Goal: Information Seeking & Learning: Learn about a topic

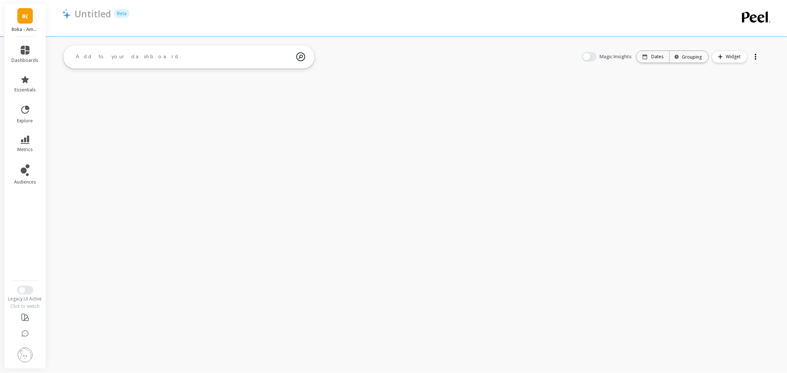
drag, startPoint x: 10, startPoint y: 149, endPoint x: 16, endPoint y: 144, distance: 8.2
click at [10, 149] on li "metrics" at bounding box center [25, 144] width 36 height 26
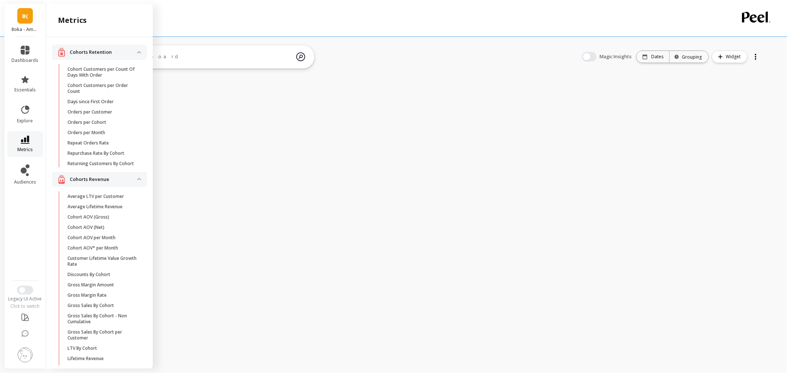
scroll to position [727, 0]
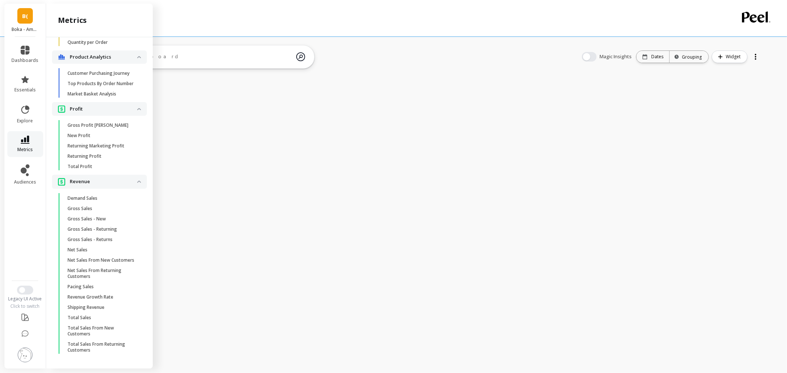
click at [17, 144] on link "metrics" at bounding box center [25, 144] width 27 height 17
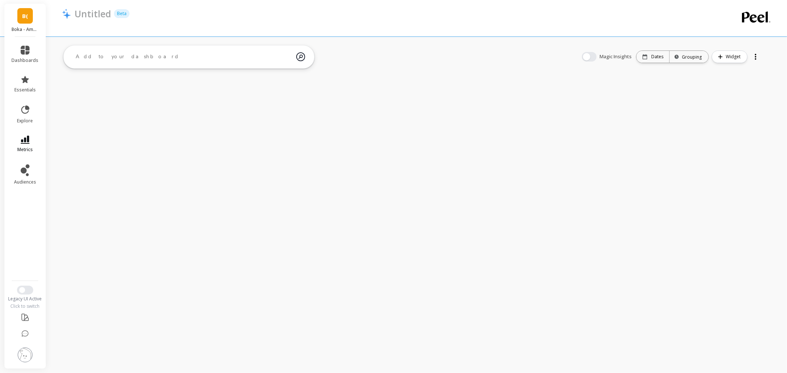
scroll to position [0, 0]
click at [17, 144] on link "metrics" at bounding box center [25, 144] width 27 height 17
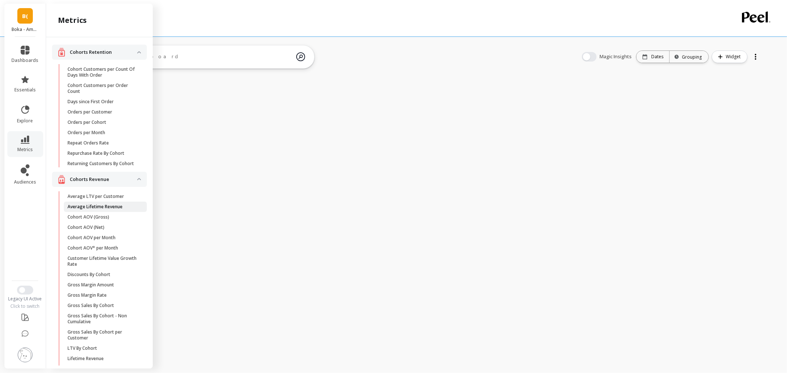
click at [100, 210] on p "Average Lifetime Revenue" at bounding box center [94, 207] width 55 height 6
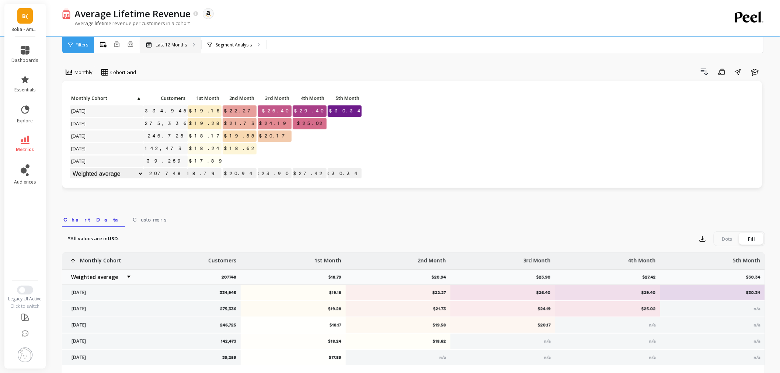
click at [172, 52] on div "Last 12 Months" at bounding box center [170, 45] width 61 height 16
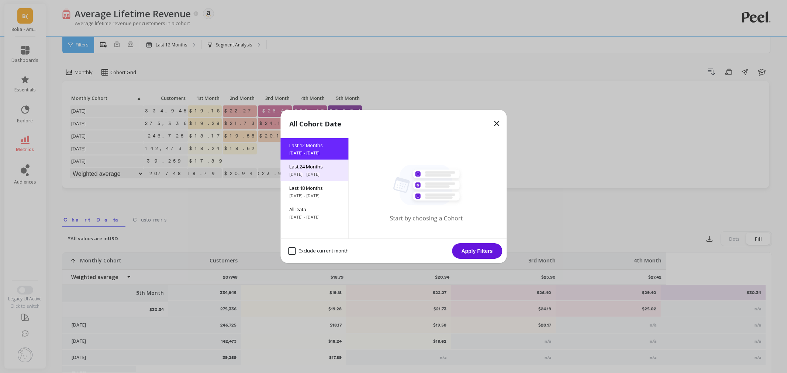
click at [305, 176] on span "9/11/2023 - 9/11/2025" at bounding box center [314, 174] width 50 height 6
click at [476, 253] on button "Apply Filters" at bounding box center [477, 250] width 50 height 15
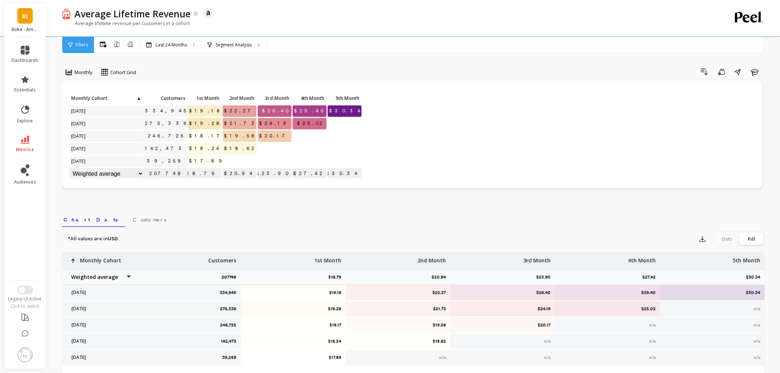
click at [19, 356] on img at bounding box center [25, 355] width 15 height 15
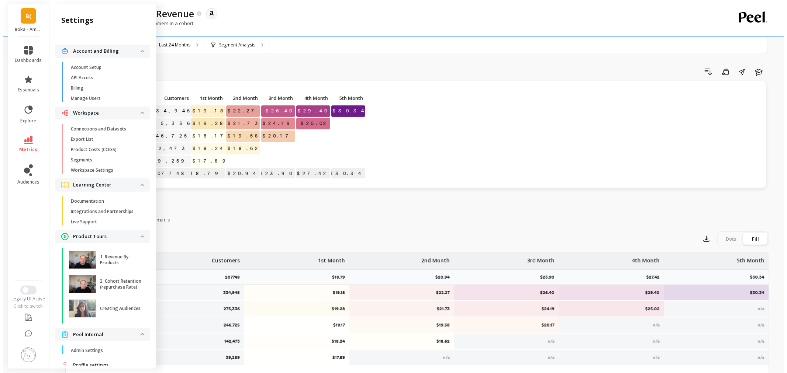
scroll to position [27, 0]
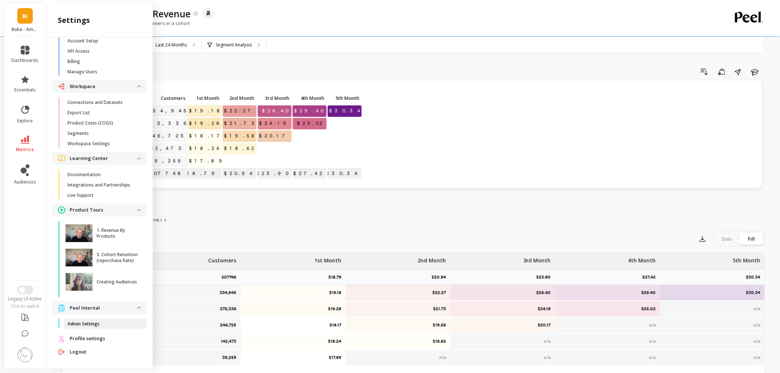
click at [81, 320] on link "Admin Settings" at bounding box center [105, 324] width 83 height 10
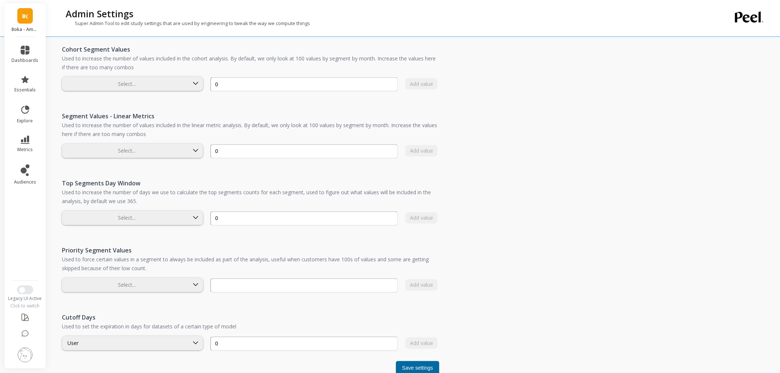
scroll to position [484, 0]
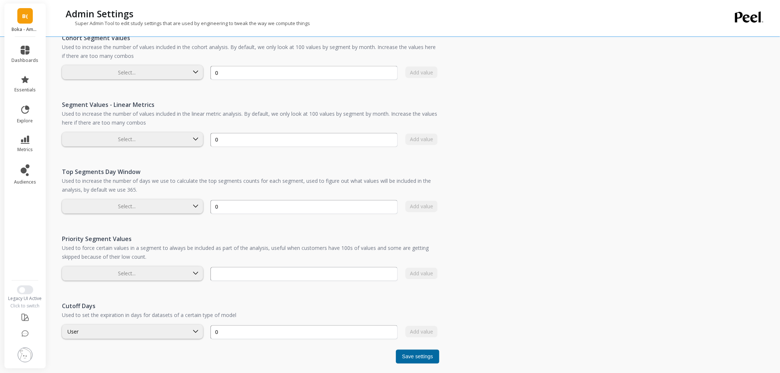
click at [21, 354] on img at bounding box center [25, 355] width 15 height 15
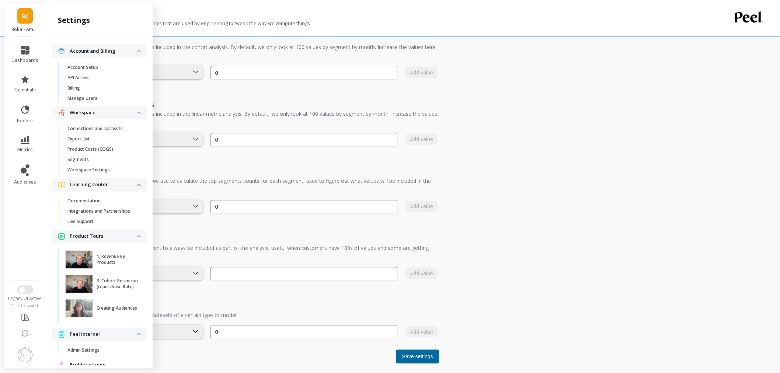
scroll to position [27, 0]
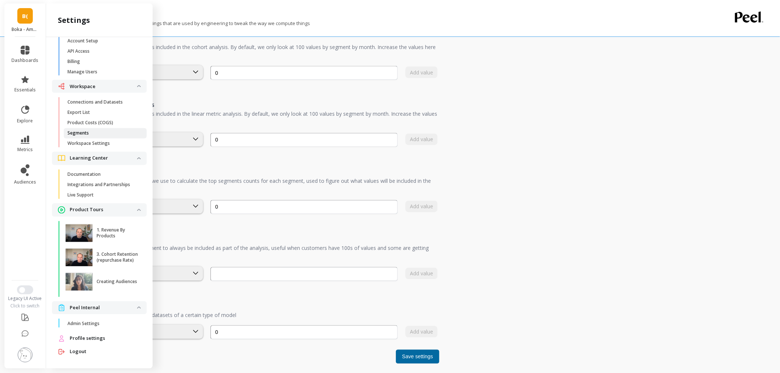
click at [89, 131] on span "Segments" at bounding box center [102, 134] width 70 height 6
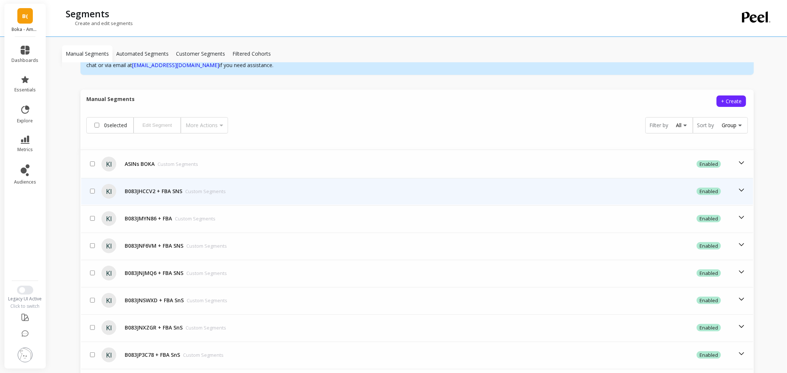
scroll to position [225, 0]
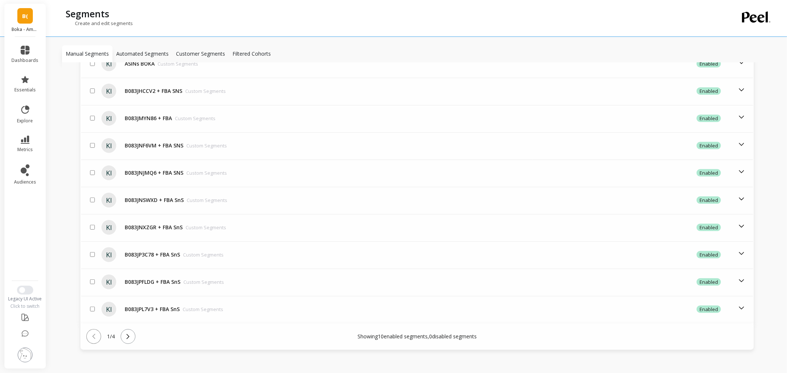
click at [135, 331] on button at bounding box center [128, 336] width 15 height 15
click at [128, 333] on icon at bounding box center [128, 337] width 8 height 8
click at [133, 329] on button at bounding box center [128, 336] width 15 height 15
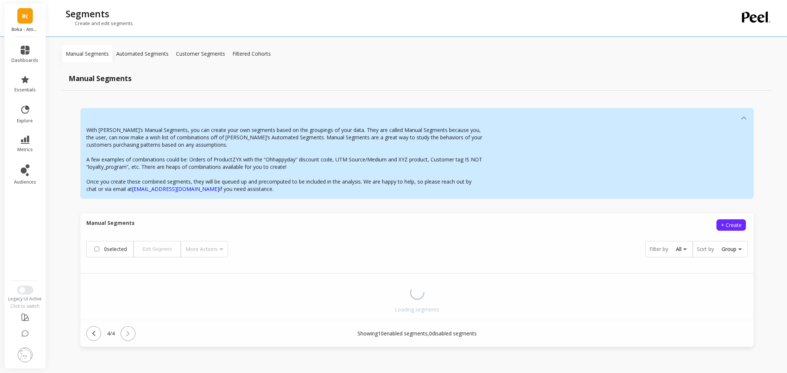
scroll to position [63, 0]
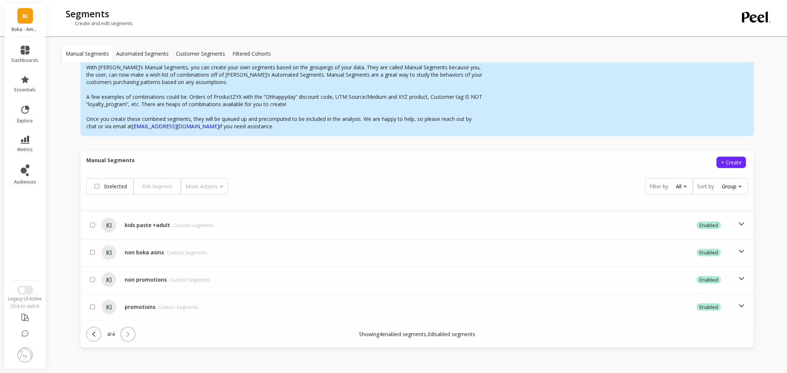
click at [28, 19] on link "B(" at bounding box center [24, 15] width 15 height 15
click at [278, 169] on div "Manual Segments + Create 0 selected Edit Segment More Actions Filter by All Sor…" at bounding box center [416, 181] width 673 height 60
click at [97, 336] on icon at bounding box center [94, 334] width 8 height 8
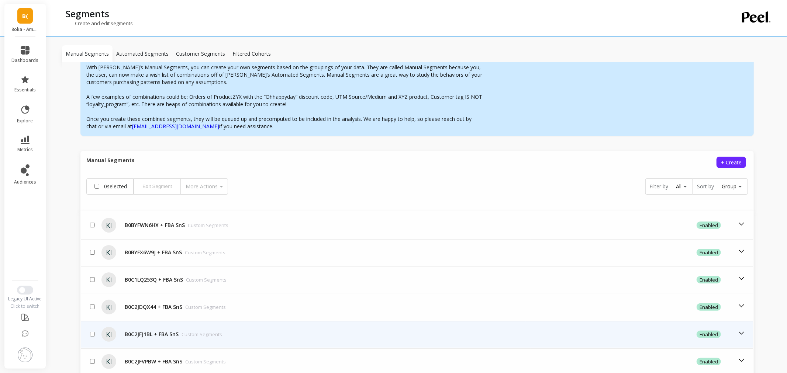
click at [98, 336] on div "KI" at bounding box center [109, 334] width 22 height 15
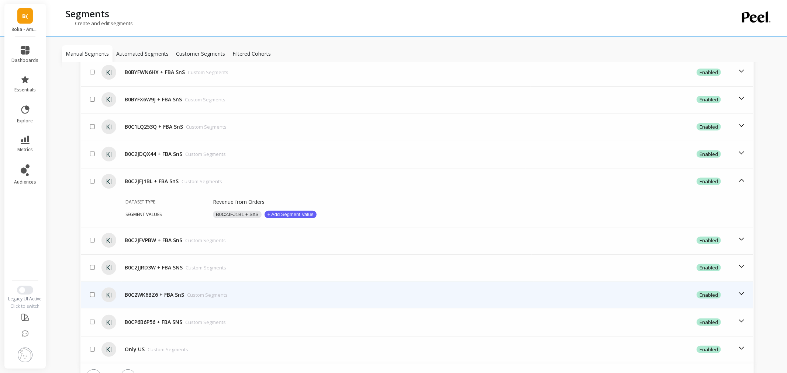
scroll to position [257, 0]
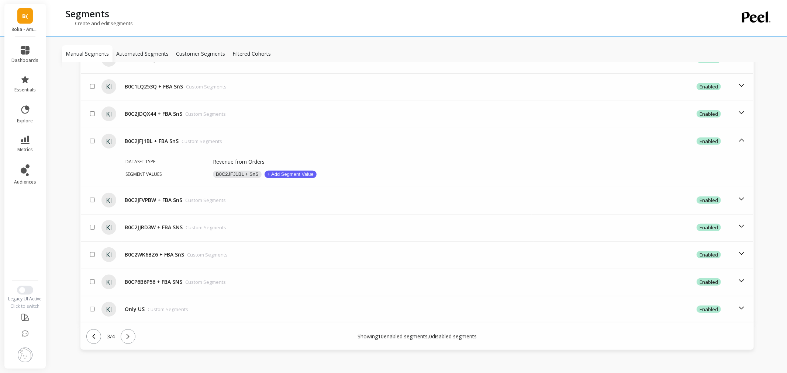
click at [93, 333] on icon at bounding box center [94, 337] width 8 height 8
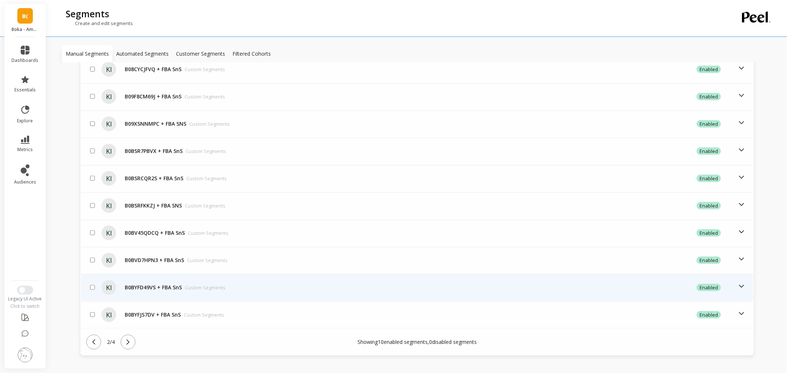
scroll to position [225, 0]
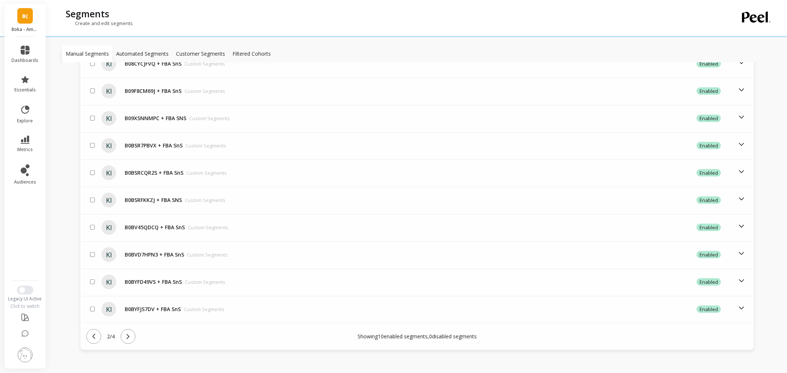
click at [100, 333] on button at bounding box center [93, 336] width 15 height 15
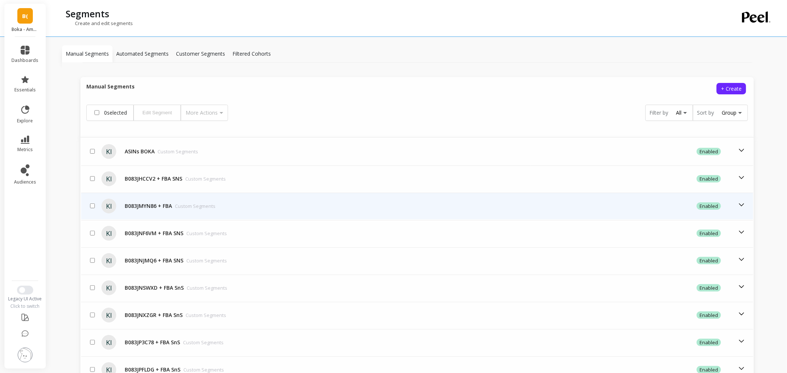
scroll to position [102, 0]
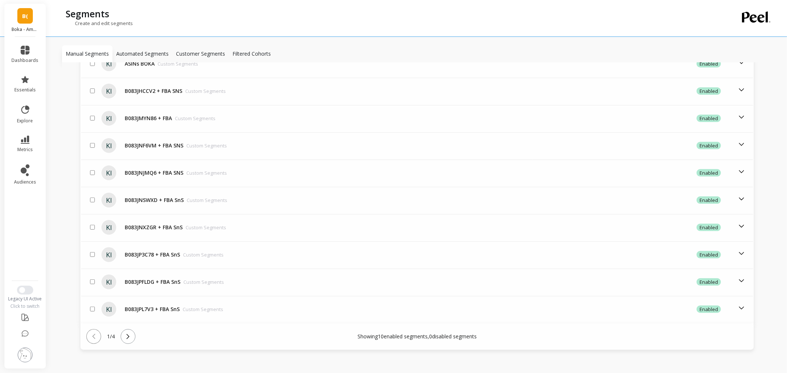
click at [135, 329] on button at bounding box center [128, 336] width 15 height 15
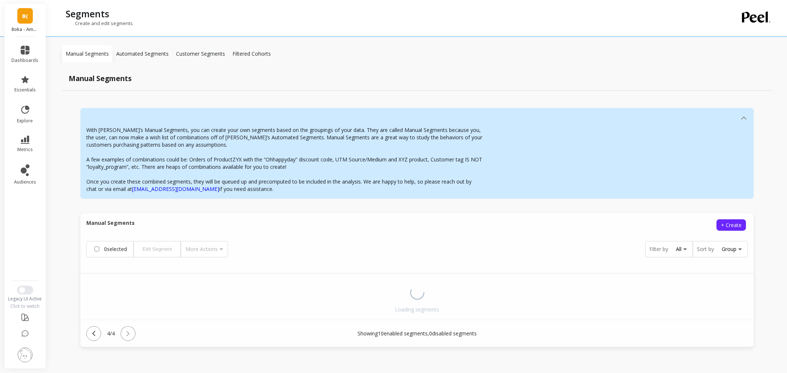
scroll to position [63, 0]
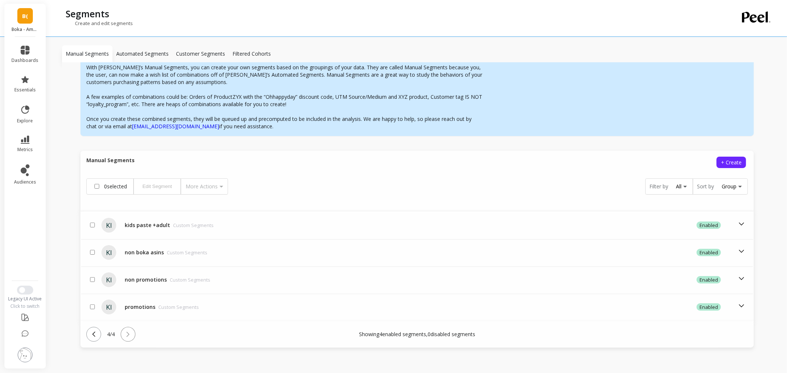
click at [24, 350] on img at bounding box center [25, 355] width 15 height 15
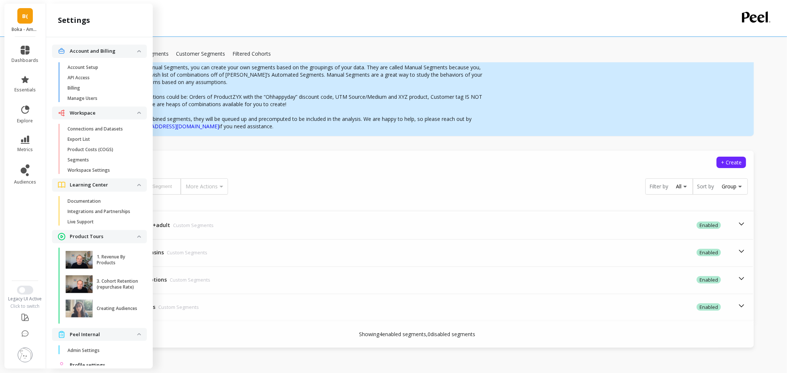
scroll to position [27, 0]
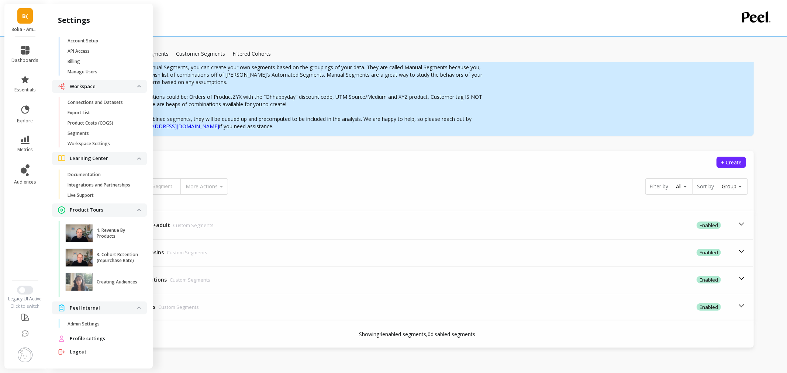
click at [101, 324] on span "Admin Settings" at bounding box center [102, 324] width 70 height 6
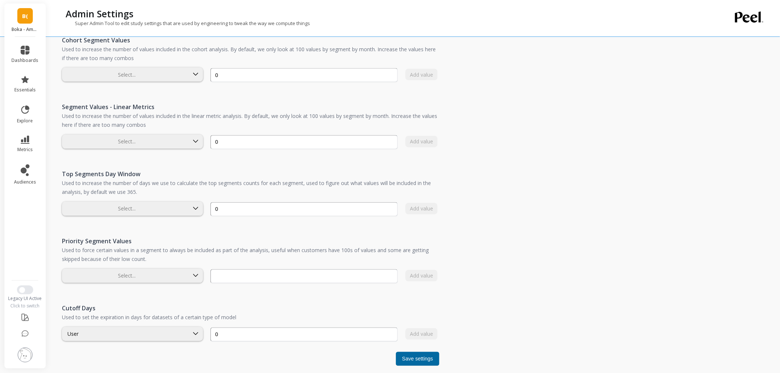
scroll to position [484, 0]
click at [25, 141] on icon at bounding box center [25, 140] width 9 height 8
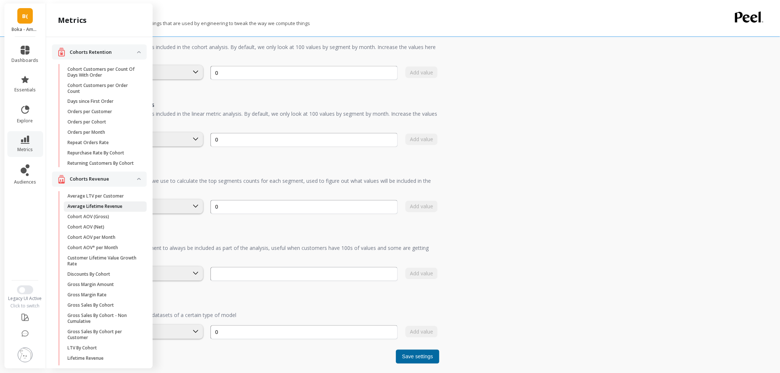
click at [103, 208] on link "Average Lifetime Revenue" at bounding box center [105, 207] width 83 height 10
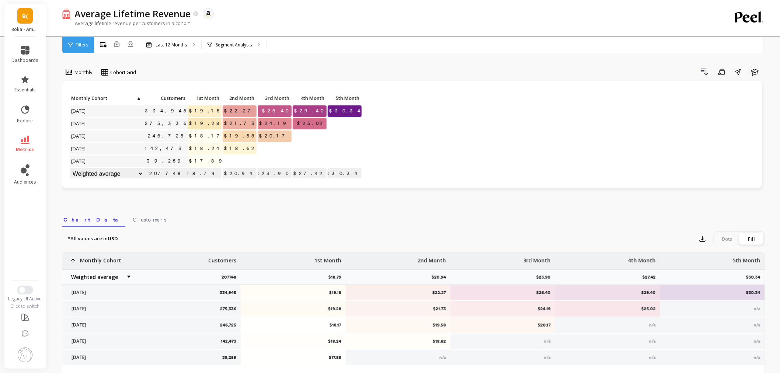
click at [28, 20] on link "B(" at bounding box center [24, 15] width 15 height 15
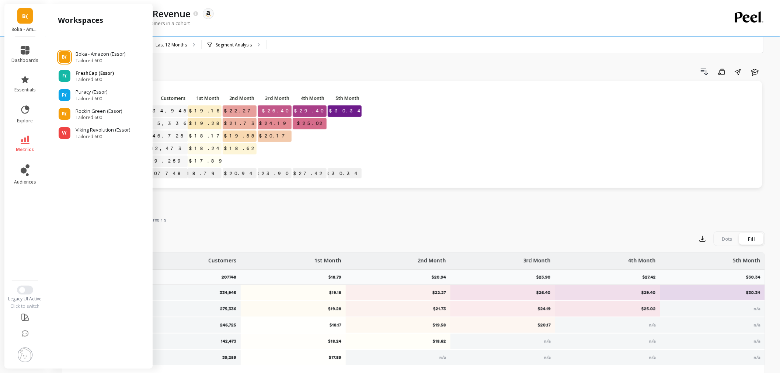
click at [93, 82] on span "Tailored 600" at bounding box center [95, 80] width 38 height 6
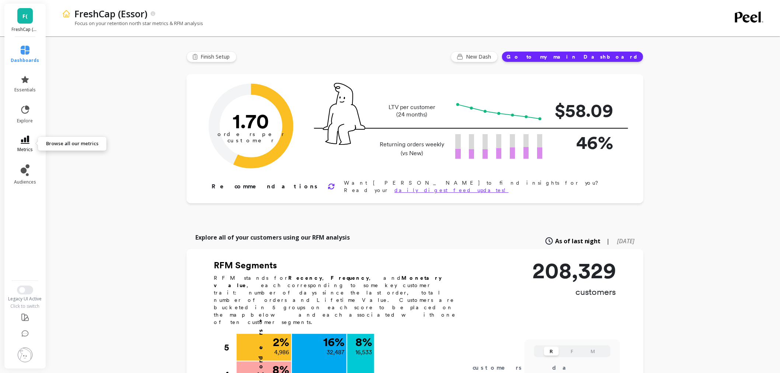
click at [17, 140] on link "metrics" at bounding box center [25, 144] width 28 height 17
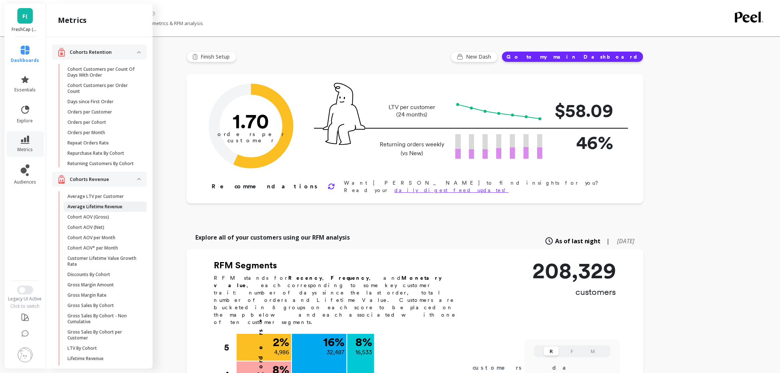
click at [110, 209] on link "Average Lifetime Revenue" at bounding box center [105, 207] width 83 height 10
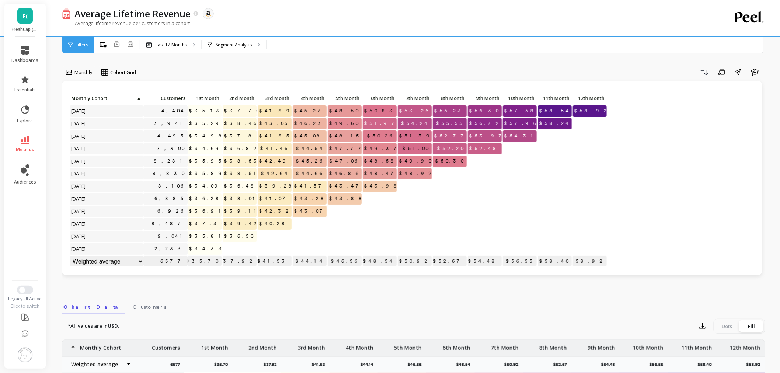
click at [21, 13] on link "F(" at bounding box center [24, 15] width 15 height 15
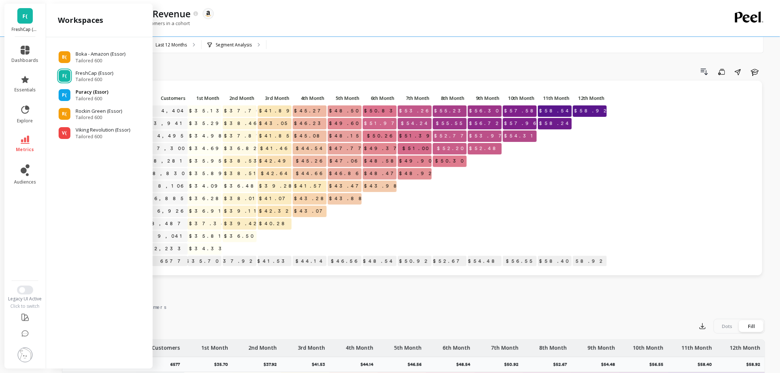
click at [80, 97] on span "Tailored 600" at bounding box center [92, 99] width 33 height 6
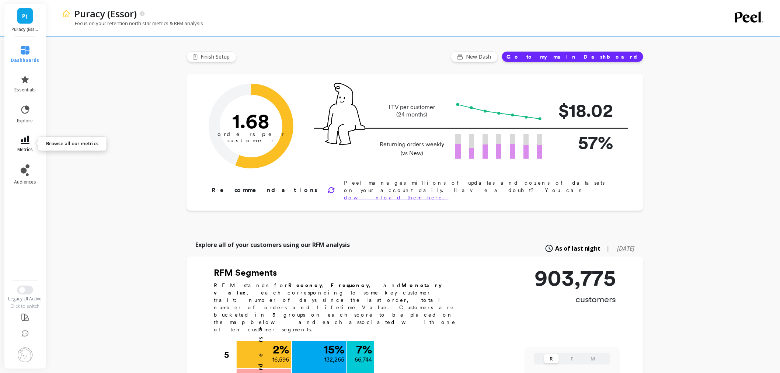
click at [19, 143] on link "metrics" at bounding box center [25, 144] width 28 height 17
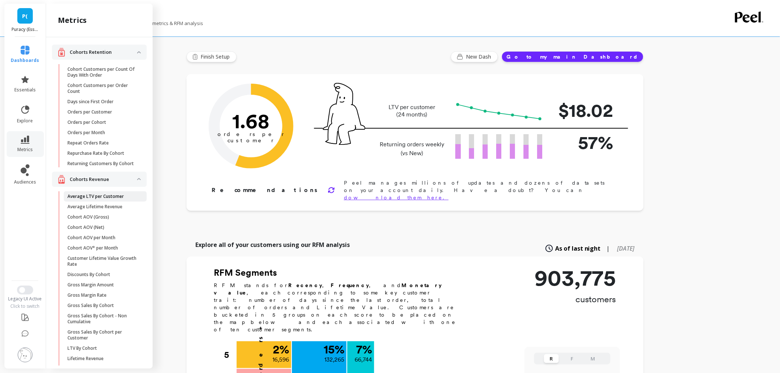
click at [94, 199] on p "Average LTV per Customer" at bounding box center [95, 197] width 56 height 6
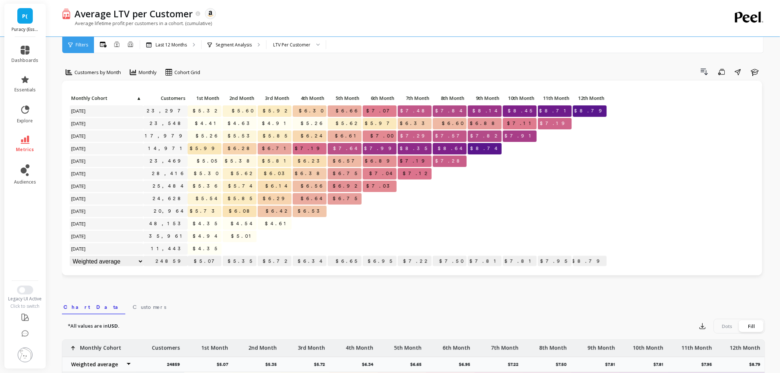
click at [22, 28] on p "Puracy (Essor)" at bounding box center [25, 30] width 27 height 6
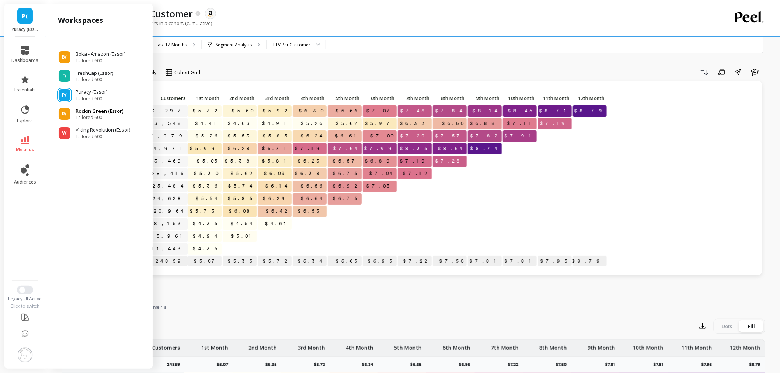
click at [87, 119] on span "Tailored 600" at bounding box center [100, 118] width 48 height 6
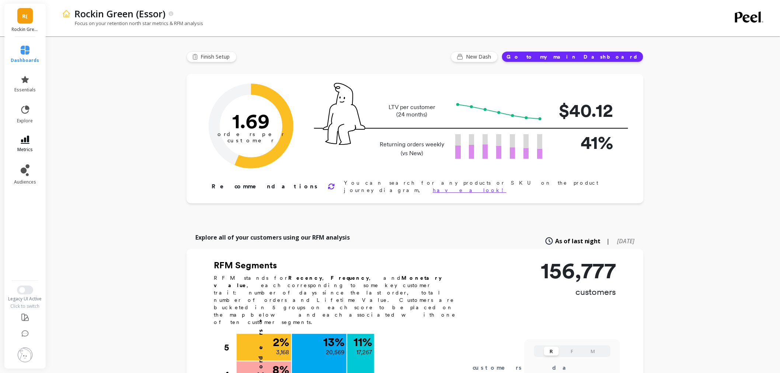
click at [17, 139] on link "metrics" at bounding box center [25, 144] width 28 height 17
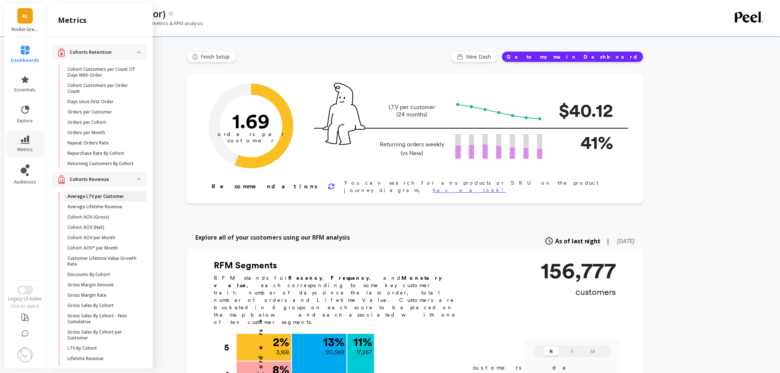
click at [87, 199] on p "Average LTV per Customer" at bounding box center [95, 197] width 56 height 6
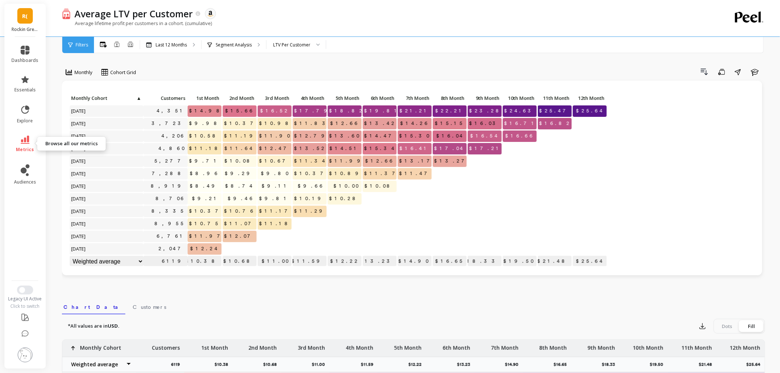
click at [20, 139] on link "metrics" at bounding box center [25, 144] width 27 height 17
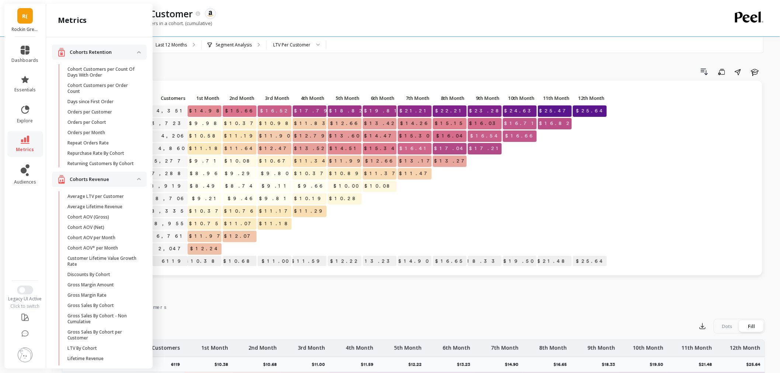
click at [27, 18] on span "R(" at bounding box center [25, 16] width 6 height 8
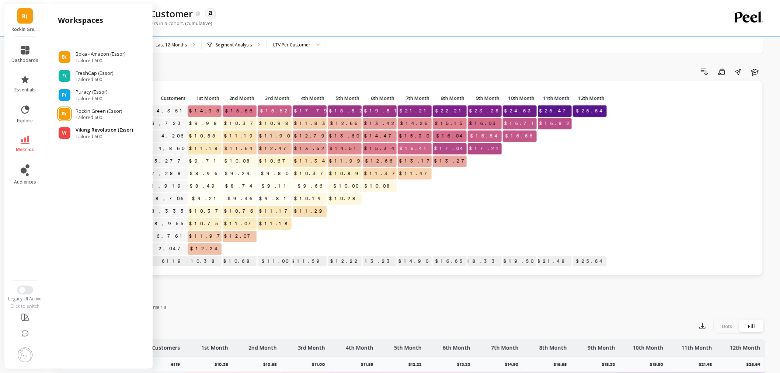
click at [96, 130] on p "Viking Revolution (Essor)" at bounding box center [105, 129] width 58 height 7
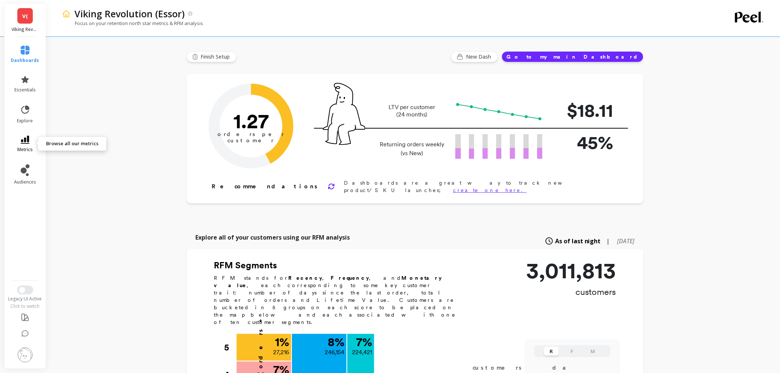
click at [16, 144] on link "metrics" at bounding box center [25, 144] width 28 height 17
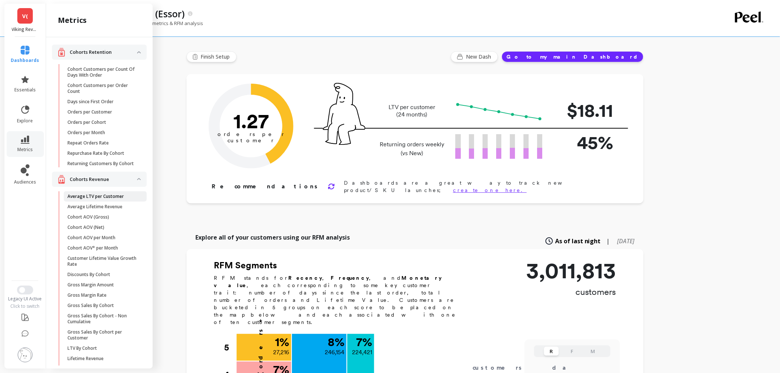
click at [101, 199] on p "Average LTV per Customer" at bounding box center [95, 197] width 56 height 6
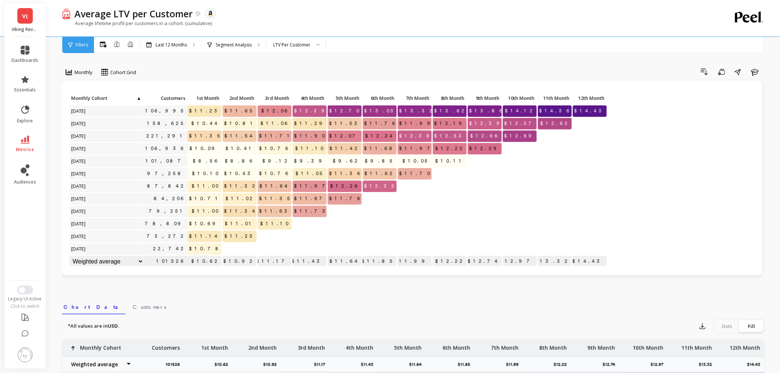
click at [31, 20] on link "V(" at bounding box center [24, 15] width 15 height 15
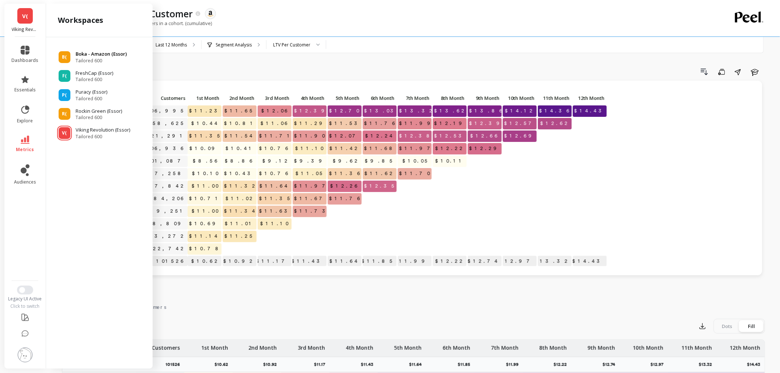
click at [87, 58] on span "Tailored 600" at bounding box center [101, 61] width 51 height 6
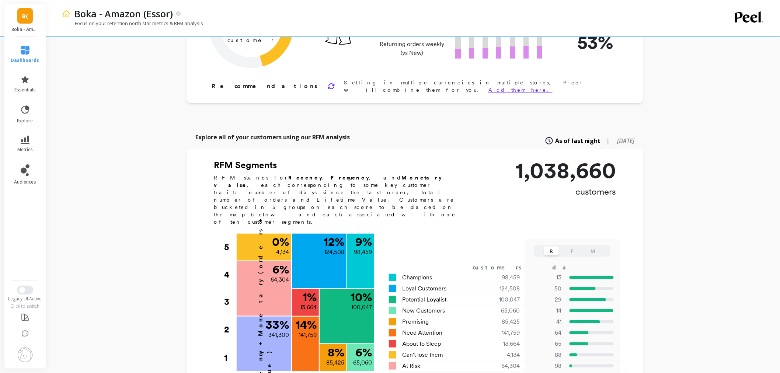
scroll to position [123, 0]
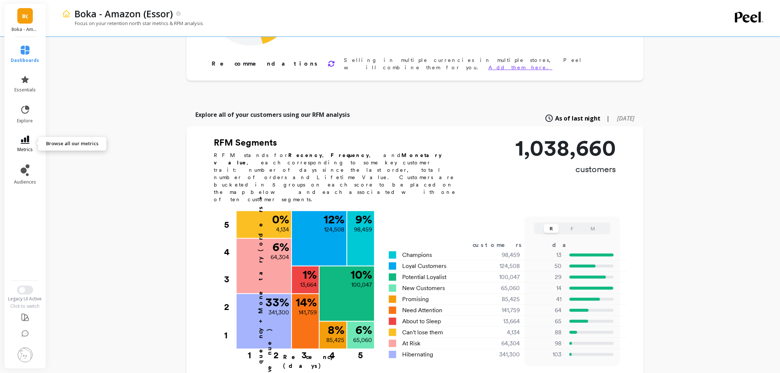
click at [37, 148] on link "metrics" at bounding box center [25, 144] width 28 height 17
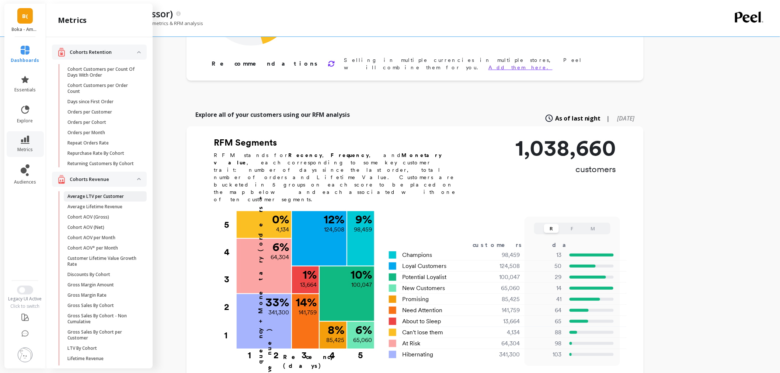
click at [108, 199] on p "Average LTV per Customer" at bounding box center [95, 197] width 56 height 6
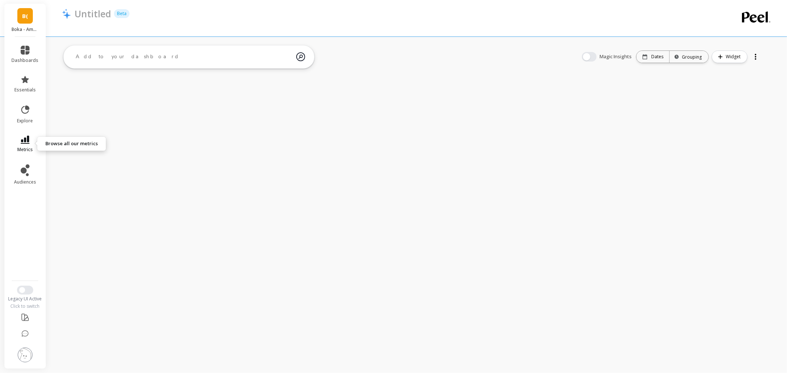
click at [29, 143] on icon at bounding box center [25, 140] width 9 height 8
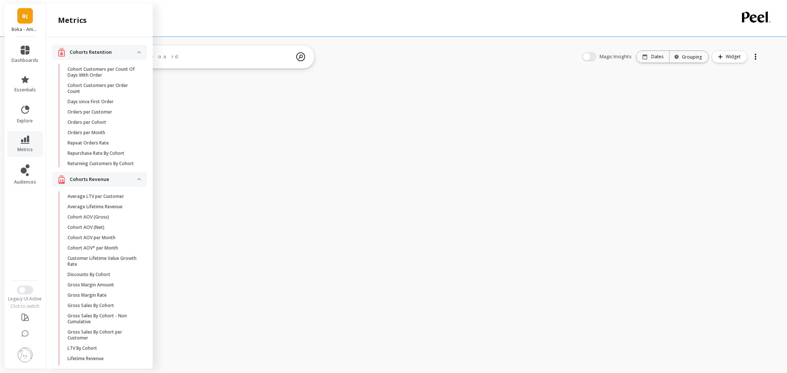
click at [110, 202] on link "Average LTV per Customer" at bounding box center [105, 196] width 83 height 10
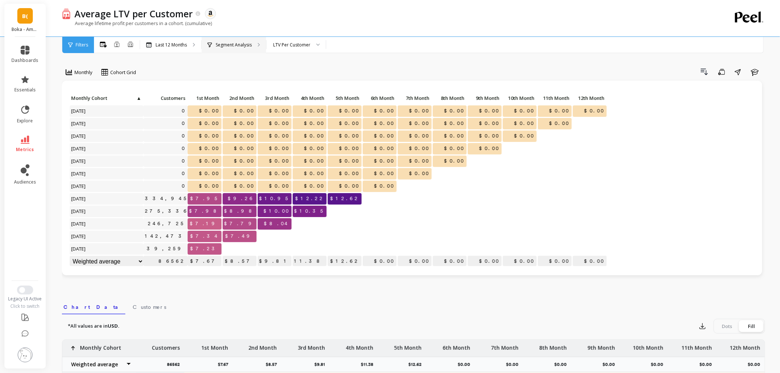
click at [218, 48] on div "Segment Analysis" at bounding box center [234, 45] width 65 height 16
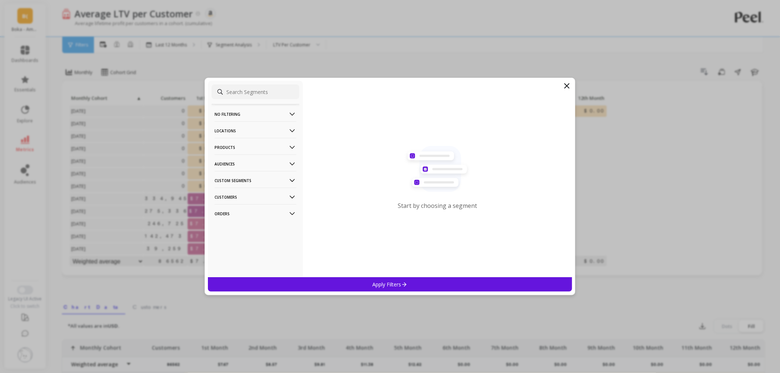
click at [250, 135] on p "Locations" at bounding box center [256, 130] width 82 height 19
click at [246, 183] on p "Sales Channel" at bounding box center [232, 183] width 32 height 7
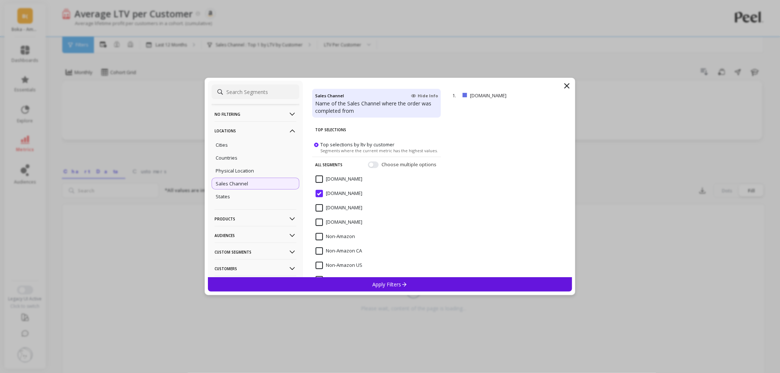
click at [566, 83] on icon at bounding box center [567, 85] width 9 height 9
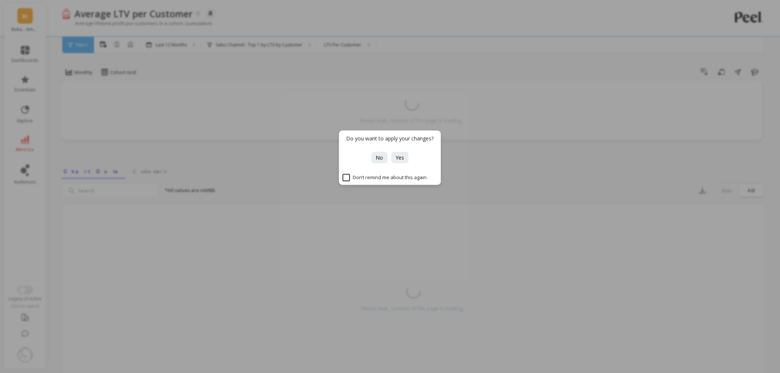
click at [380, 164] on div "Do you want to apply your changes? No Yes Don’t remind me about this again." at bounding box center [390, 158] width 102 height 55
click at [380, 156] on span "No" at bounding box center [379, 157] width 7 height 7
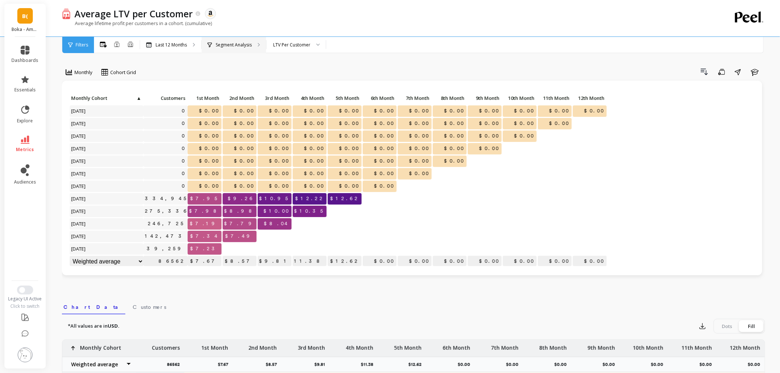
click at [223, 41] on div "Segment Analysis" at bounding box center [234, 45] width 65 height 16
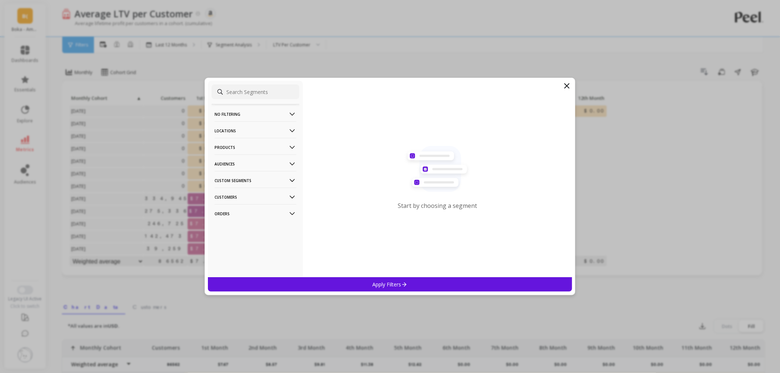
click at [247, 146] on p "Products" at bounding box center [256, 147] width 82 height 19
click at [253, 243] on p "Custom Segments" at bounding box center [256, 239] width 82 height 19
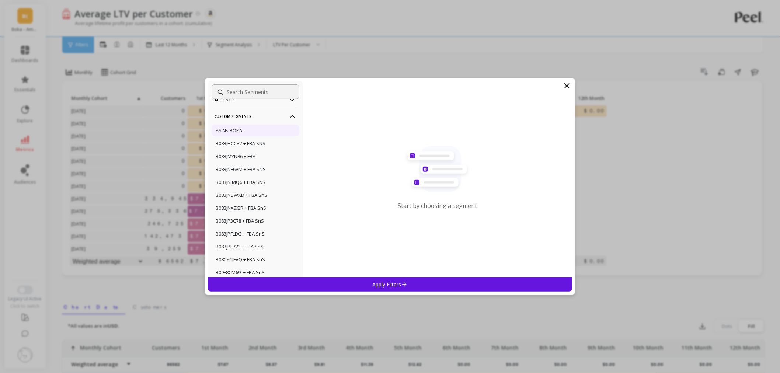
click at [245, 127] on div "ASINs BOKA" at bounding box center [256, 131] width 88 height 12
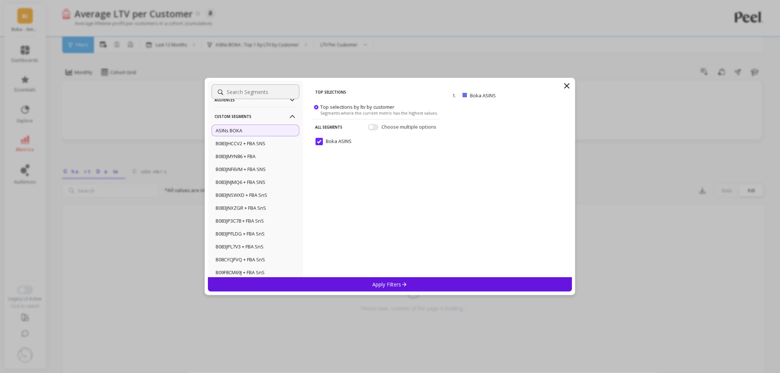
click at [397, 286] on p "Apply Filters" at bounding box center [390, 284] width 35 height 7
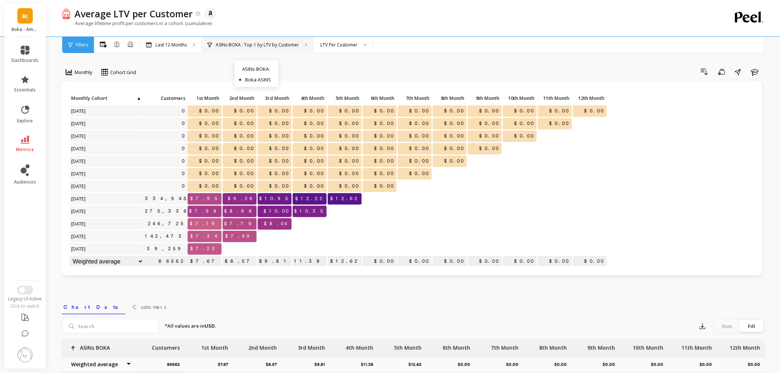
click at [247, 40] on div "ASINs BOKA : Top 1 by LTV by Customer ASINs BOKA : Boka ASINS" at bounding box center [258, 45] width 112 height 16
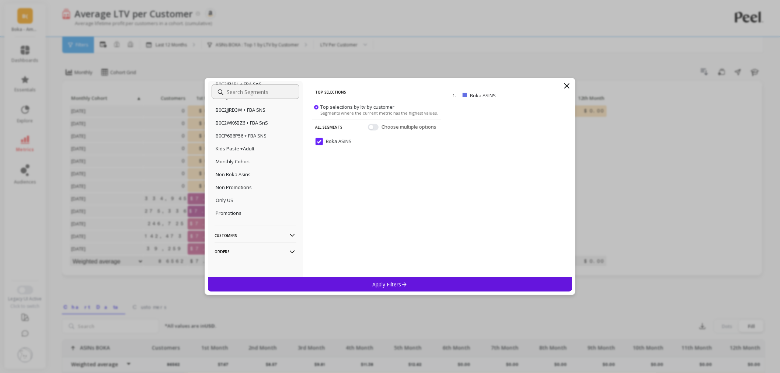
scroll to position [423, 0]
click at [239, 178] on div "Non Boka Asins" at bounding box center [256, 174] width 88 height 12
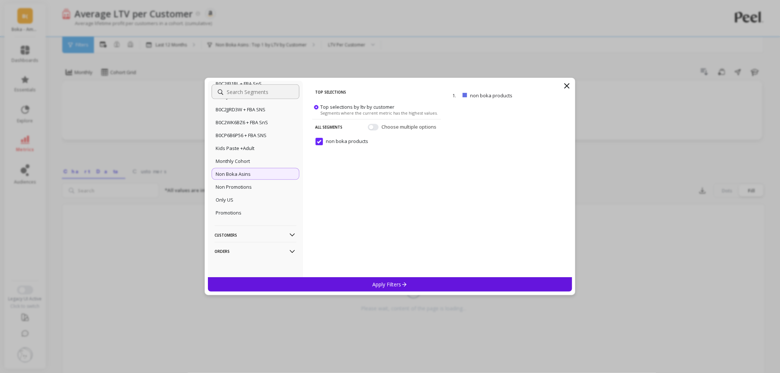
click at [381, 279] on div "Apply Filters" at bounding box center [390, 284] width 364 height 14
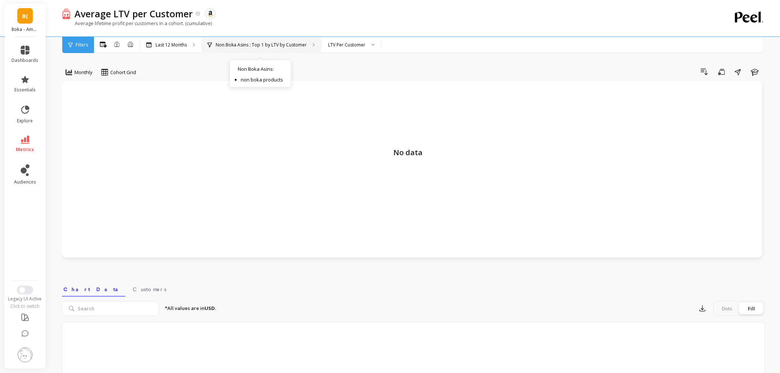
click at [253, 46] on p "Non Boka Asins : Top 1 by LTV by Customer" at bounding box center [261, 45] width 91 height 6
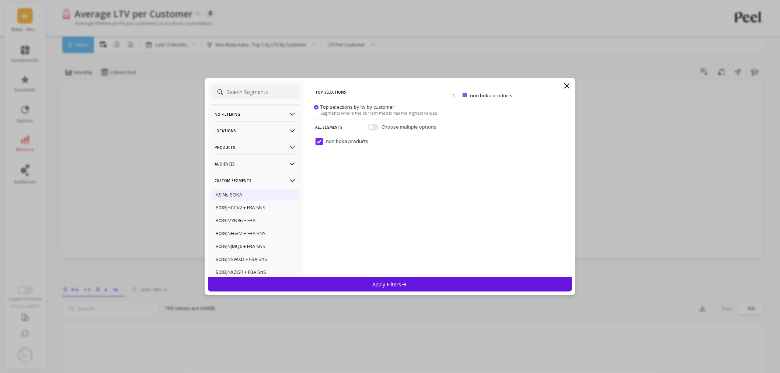
click at [251, 196] on div "ASINs BOKA" at bounding box center [256, 195] width 88 height 12
click at [388, 282] on p "Apply Filters" at bounding box center [390, 284] width 35 height 7
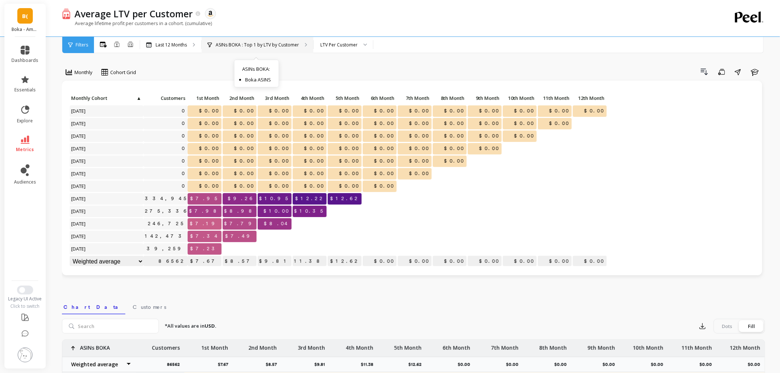
click at [251, 47] on p "ASINs BOKA : Top 1 by LTV by Customer" at bounding box center [257, 45] width 83 height 6
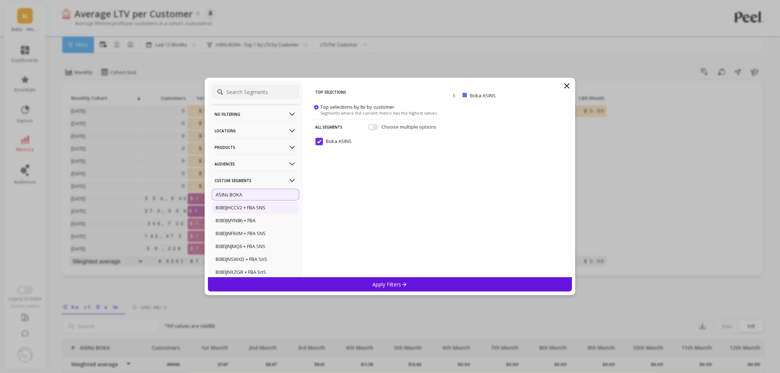
click at [262, 205] on p "B083JHCCV2 + FBA SNS" at bounding box center [241, 207] width 50 height 7
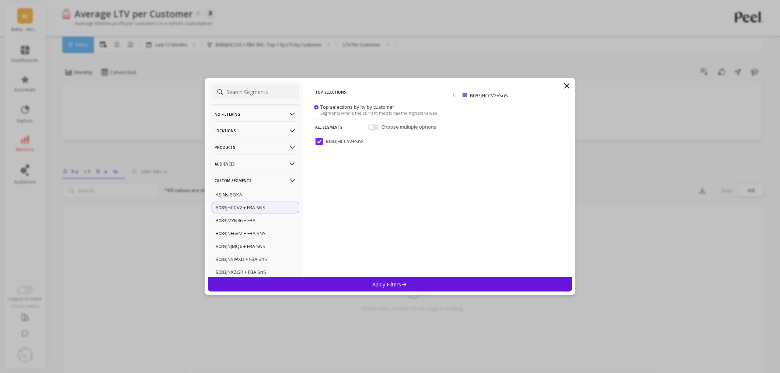
click at [373, 284] on p "Apply Filters" at bounding box center [390, 284] width 35 height 7
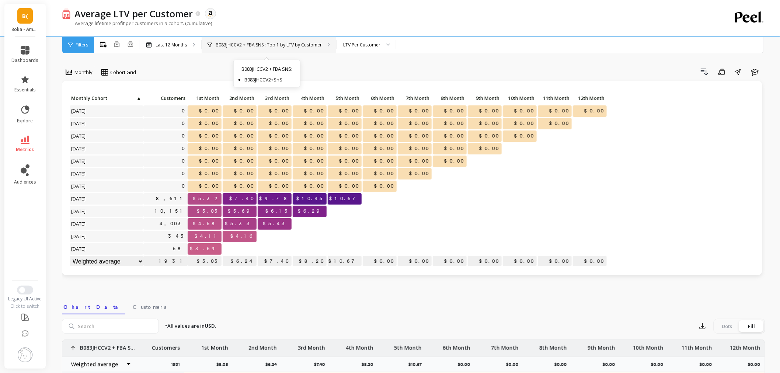
click at [274, 39] on div "B083JHCCV2 + FBA SNS : Top 1 by LTV by Customer B083JHCCV2 + FBA SNS : B083JHCC…" at bounding box center [269, 45] width 135 height 16
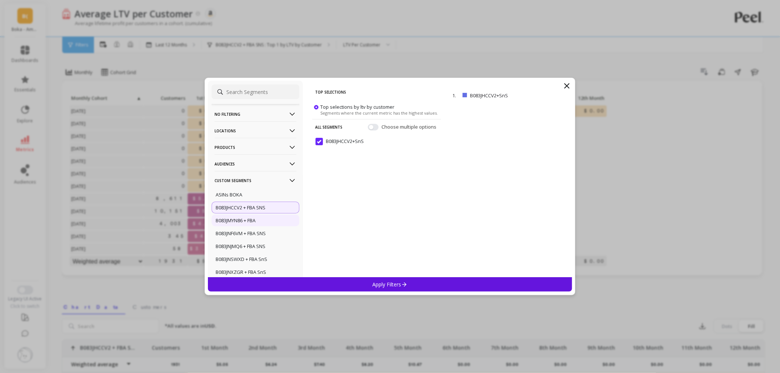
click at [261, 220] on div "B083JMYN86 + FBA" at bounding box center [256, 221] width 88 height 12
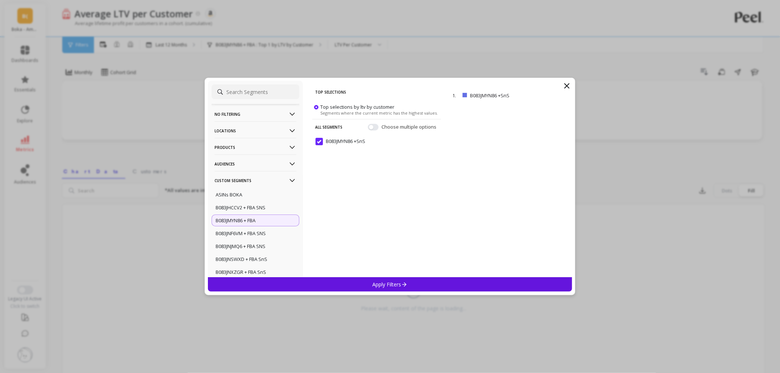
click at [362, 285] on div "Apply Filters" at bounding box center [390, 284] width 364 height 14
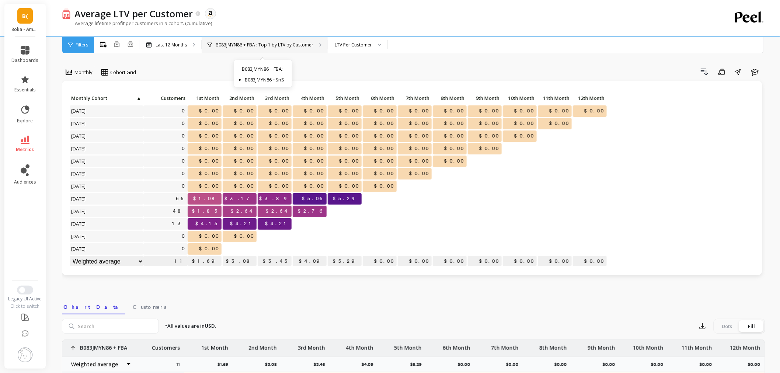
click at [279, 50] on div "B083JMYN86 + FBA : Top 1 by LTV by Customer B083JMYN86 + FBA : B083JMYN86 +SnS" at bounding box center [265, 45] width 126 height 16
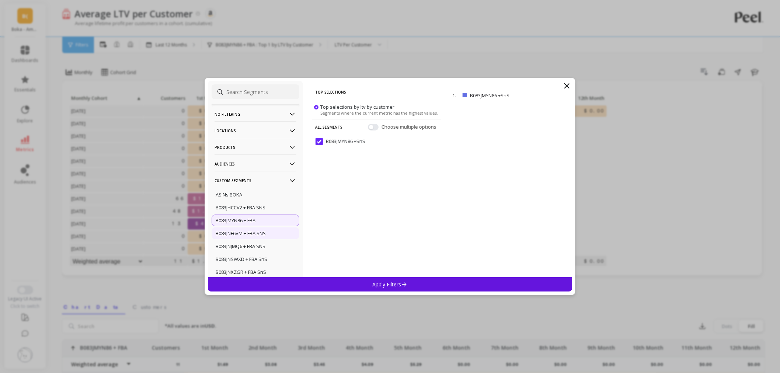
click at [266, 234] on p "B083JNF6VM + FBA SNS" at bounding box center [241, 233] width 50 height 7
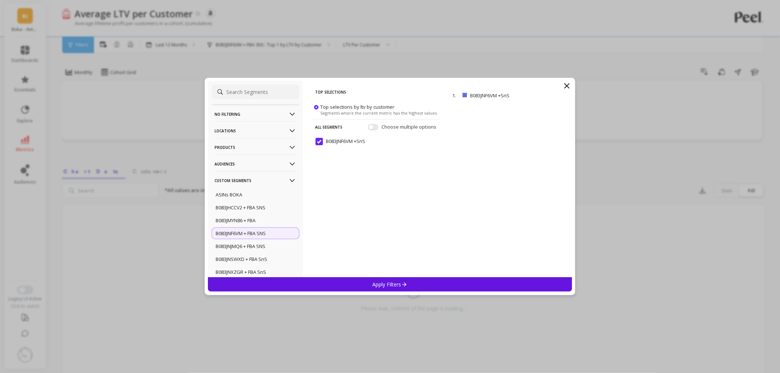
click at [383, 284] on p "Apply Filters" at bounding box center [390, 284] width 35 height 7
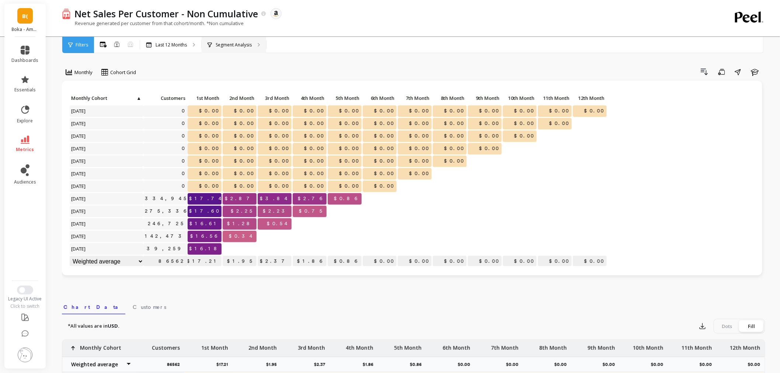
click at [231, 41] on div "Segment Analysis" at bounding box center [234, 45] width 65 height 16
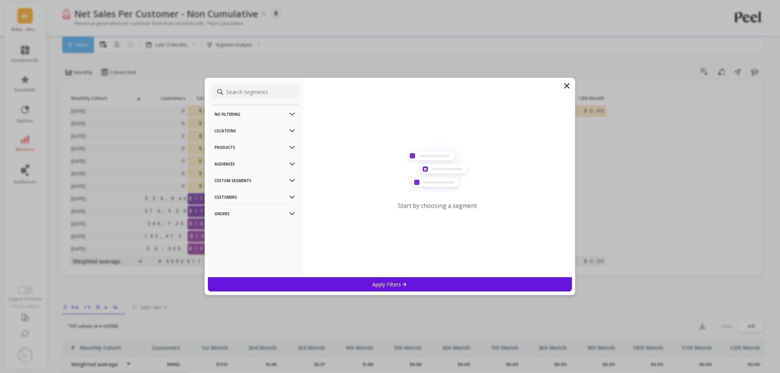
click at [237, 127] on p "Locations" at bounding box center [256, 130] width 82 height 19
click at [242, 160] on div "Countries" at bounding box center [256, 158] width 88 height 12
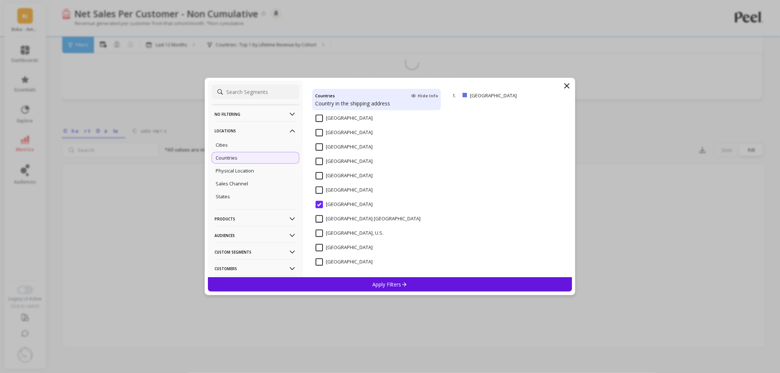
scroll to position [41, 0]
click at [320, 201] on input "United States" at bounding box center [344, 204] width 57 height 7
click at [319, 187] on input "United Kingdom" at bounding box center [344, 190] width 57 height 7
click at [364, 285] on div "Apply Filters" at bounding box center [390, 284] width 364 height 14
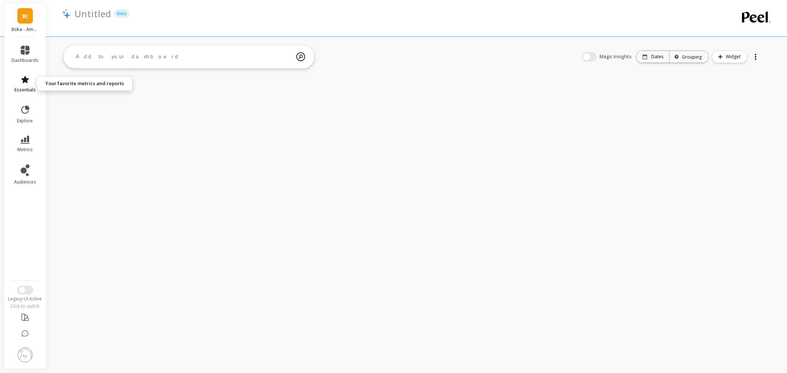
click at [30, 85] on link "essentials" at bounding box center [25, 84] width 27 height 18
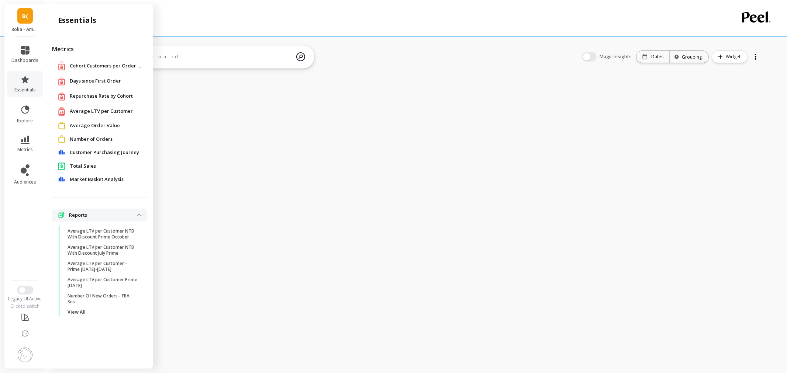
click at [103, 165] on link "Total Sales" at bounding box center [105, 166] width 71 height 7
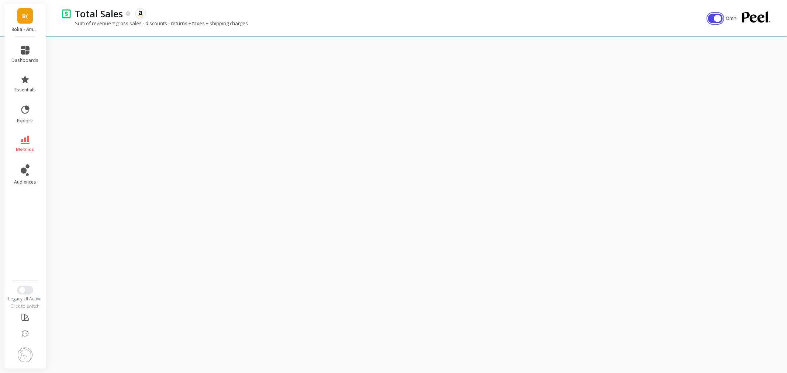
click at [712, 20] on button "button" at bounding box center [715, 19] width 15 height 10
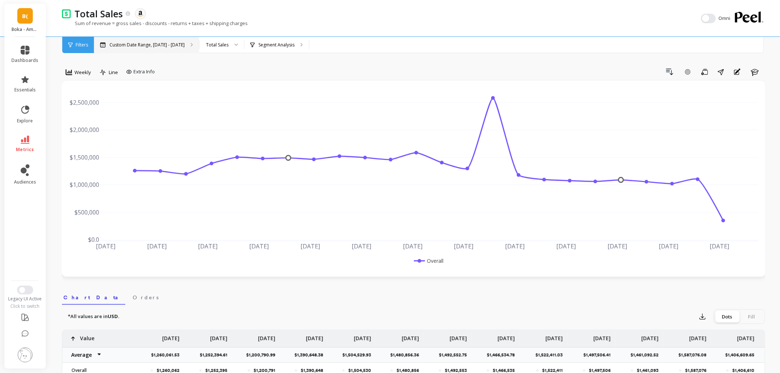
click at [160, 45] on p "Custom Date Range, [DATE] - [DATE]" at bounding box center [147, 45] width 75 height 6
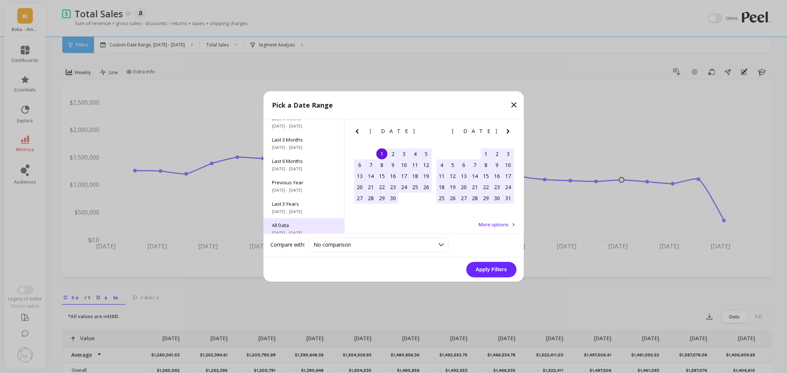
scroll to position [100, 0]
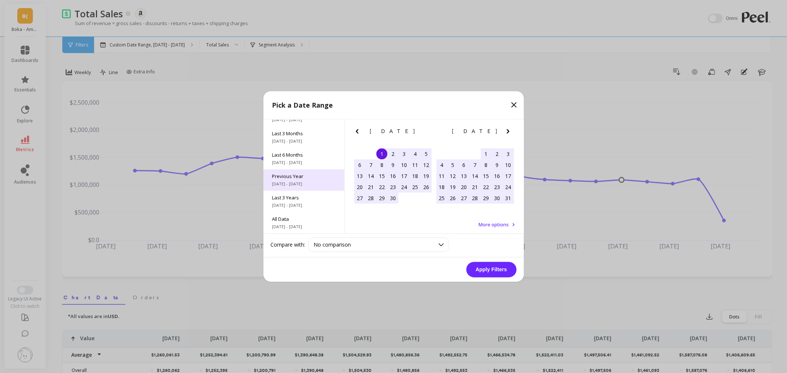
click at [305, 180] on div "Previous Year [DATE] - [DATE]" at bounding box center [303, 180] width 81 height 21
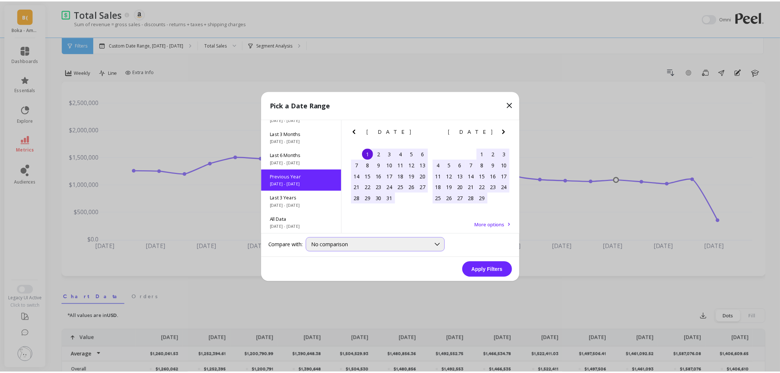
scroll to position [0, 0]
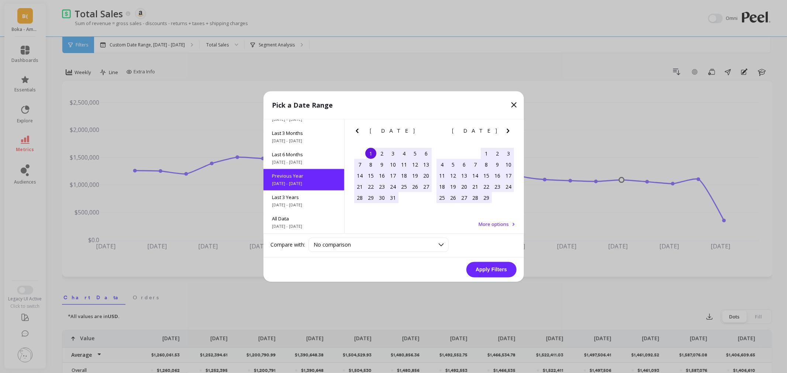
click at [493, 269] on button "Apply Filters" at bounding box center [491, 269] width 50 height 15
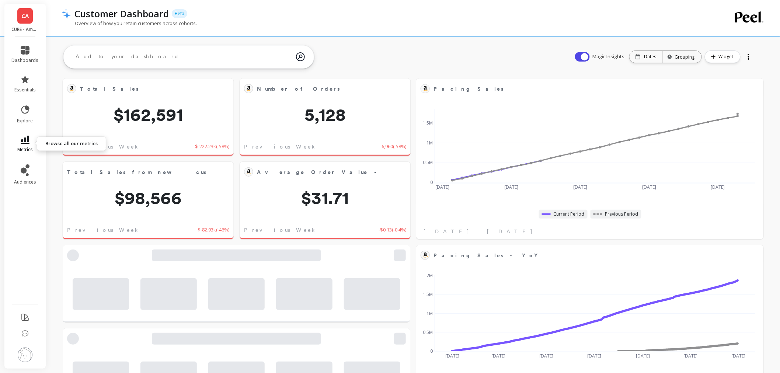
click at [28, 143] on icon at bounding box center [25, 140] width 9 height 8
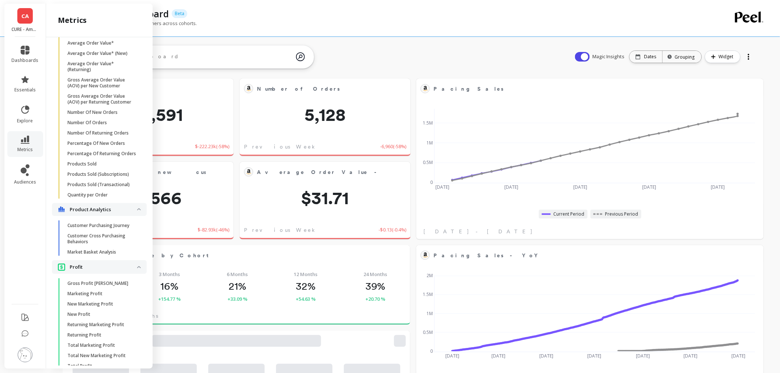
scroll to position [939, 0]
click at [88, 169] on p "Products Sold" at bounding box center [81, 166] width 29 height 6
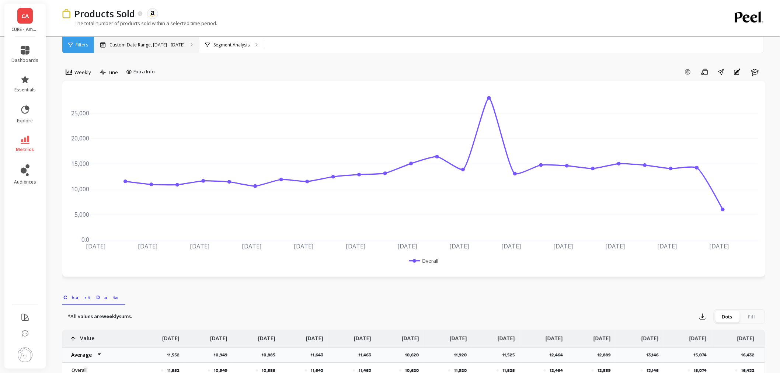
click at [138, 50] on div "Custom Date Range, [DATE] - [DATE]" at bounding box center [146, 45] width 105 height 16
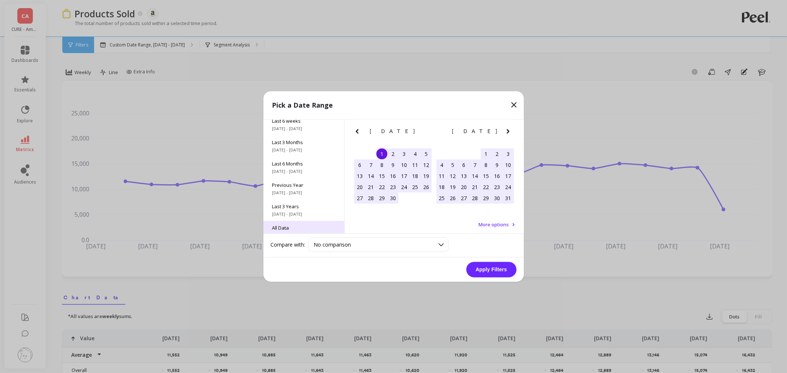
scroll to position [100, 0]
click at [296, 221] on span "All Data" at bounding box center [303, 219] width 63 height 7
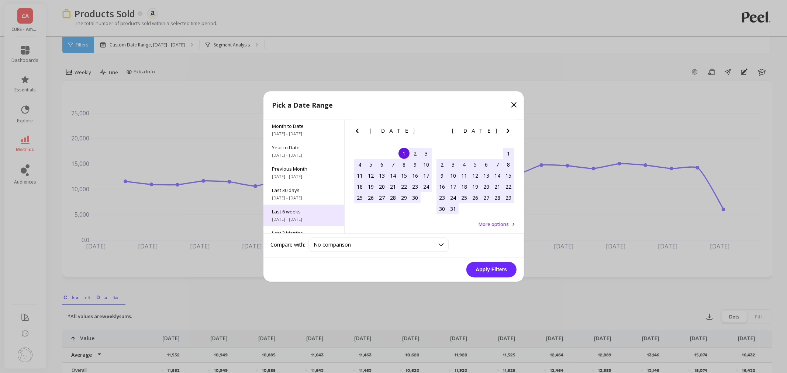
click at [301, 211] on span "Last 6 weeks" at bounding box center [303, 212] width 63 height 7
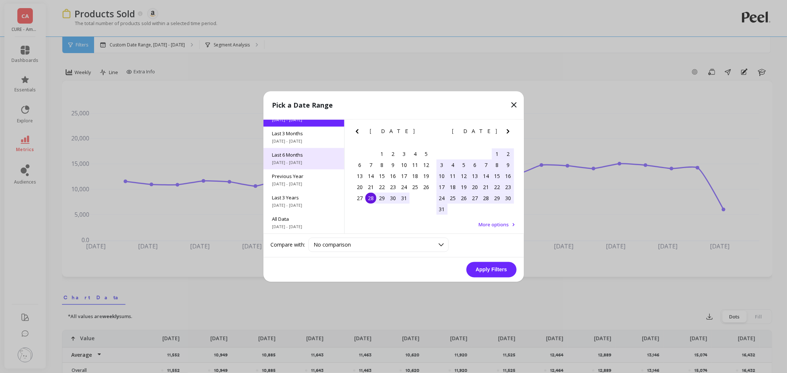
click at [287, 162] on span "[DATE] - [DATE]" at bounding box center [303, 163] width 63 height 6
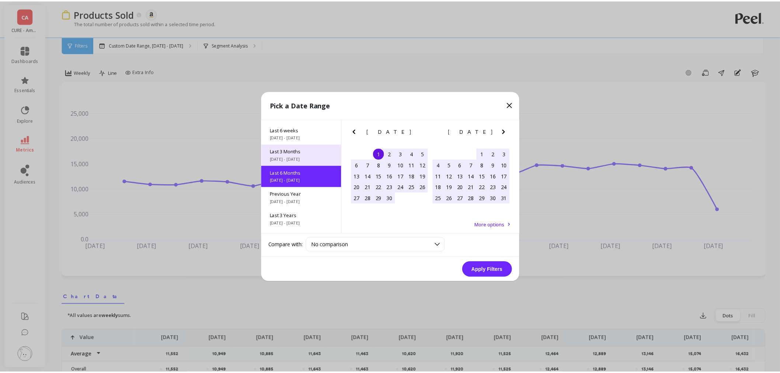
scroll to position [82, 0]
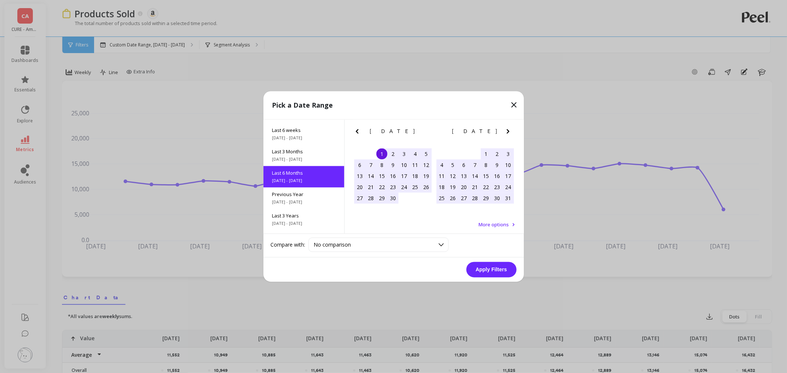
click at [362, 133] on button "Previous Month" at bounding box center [359, 133] width 12 height 12
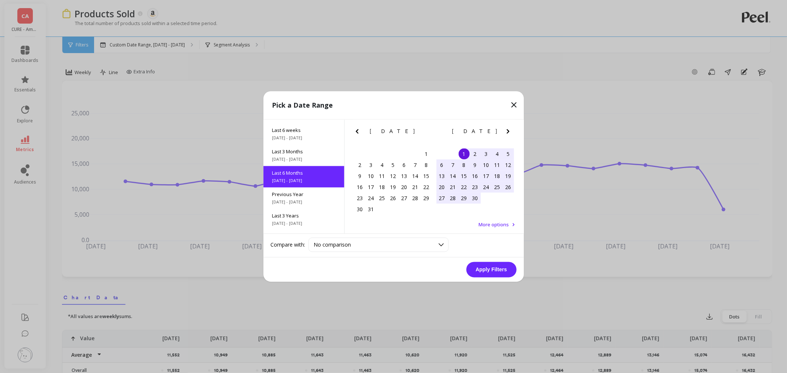
click at [362, 133] on button "Previous Month" at bounding box center [359, 133] width 12 height 12
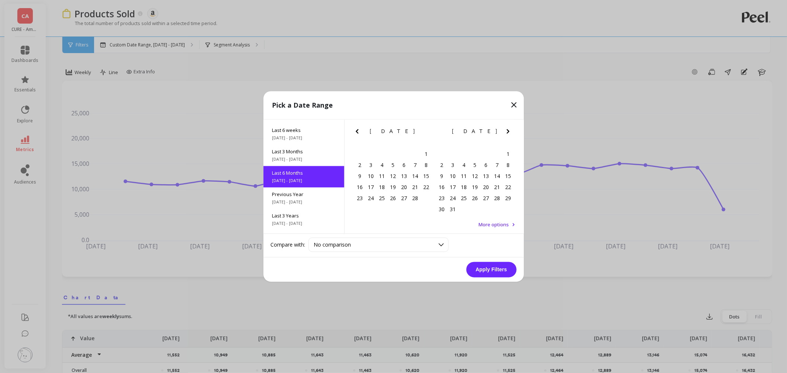
click at [362, 133] on button "Previous Month" at bounding box center [359, 133] width 12 height 12
click at [473, 153] on div "1" at bounding box center [474, 154] width 11 height 11
click at [510, 130] on icon "Next Month" at bounding box center [507, 131] width 9 height 9
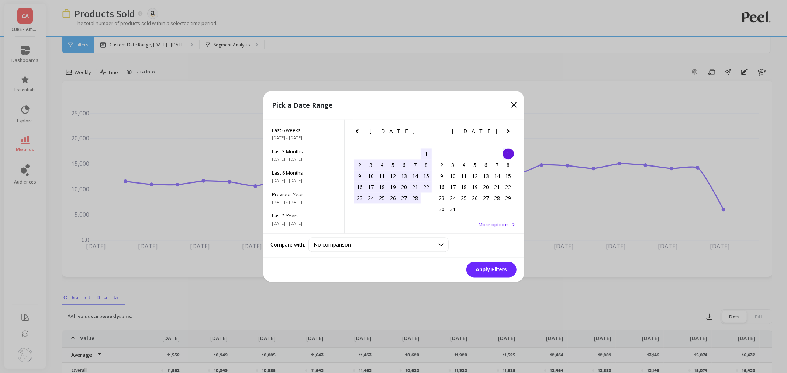
click at [510, 130] on icon "Next Month" at bounding box center [507, 131] width 9 height 9
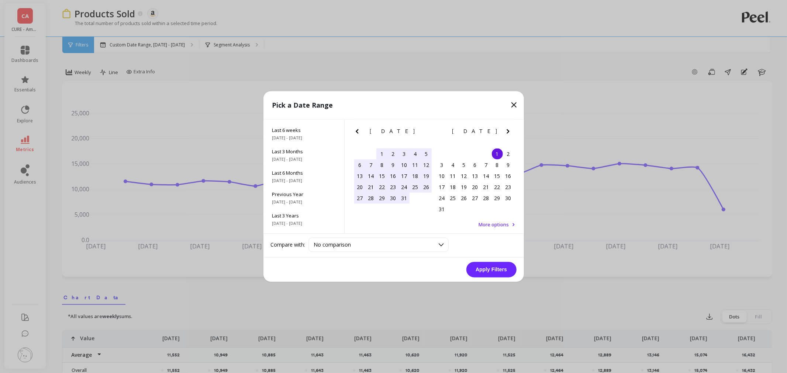
click at [510, 130] on icon "Next Month" at bounding box center [507, 131] width 9 height 9
click at [475, 170] on div "10" at bounding box center [474, 165] width 11 height 11
click at [480, 266] on button "Apply Filters" at bounding box center [491, 269] width 50 height 15
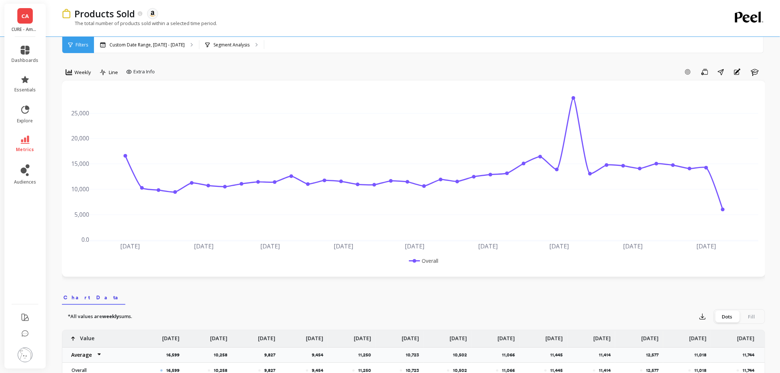
click at [69, 71] on icon at bounding box center [69, 72] width 7 height 6
click at [88, 131] on div "Monthly" at bounding box center [89, 131] width 42 height 7
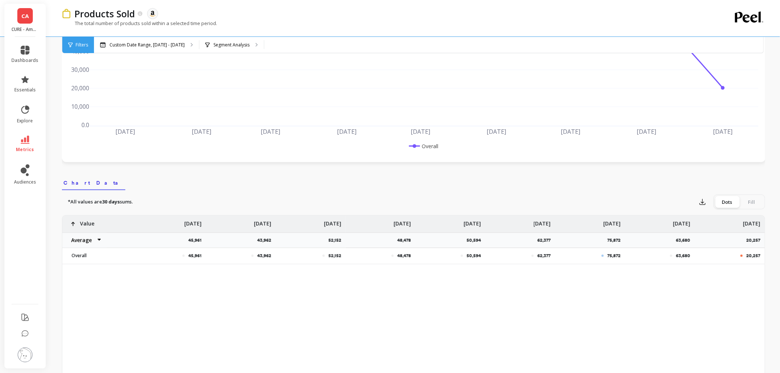
scroll to position [114, 0]
drag, startPoint x: 535, startPoint y: 242, endPoint x: 556, endPoint y: 240, distance: 21.1
click at [556, 240] on div "45,961 43,962 52,152 48,478 50,594 62,377 75,872 63,680 20,257 Value Average Su…" at bounding box center [413, 240] width 703 height 49
click at [605, 242] on div "75,872" at bounding box center [590, 240] width 70 height 15
drag, startPoint x: 606, startPoint y: 241, endPoint x: 620, endPoint y: 240, distance: 14.1
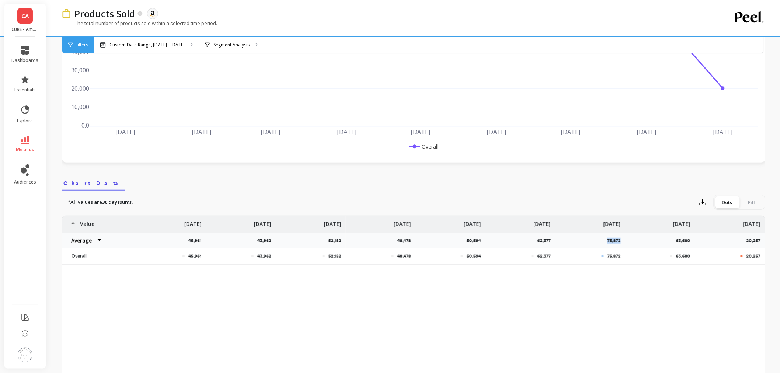
click at [620, 240] on div "75,872" at bounding box center [590, 240] width 70 height 15
drag, startPoint x: 676, startPoint y: 237, endPoint x: 688, endPoint y: 241, distance: 12.6
click at [688, 241] on div "63,680" at bounding box center [660, 240] width 70 height 15
click at [505, 299] on div "45,961 43,962 52,152 48,478 50,594 62,377 75,872 63,680 20,257 Value Average Su…" at bounding box center [413, 332] width 703 height 232
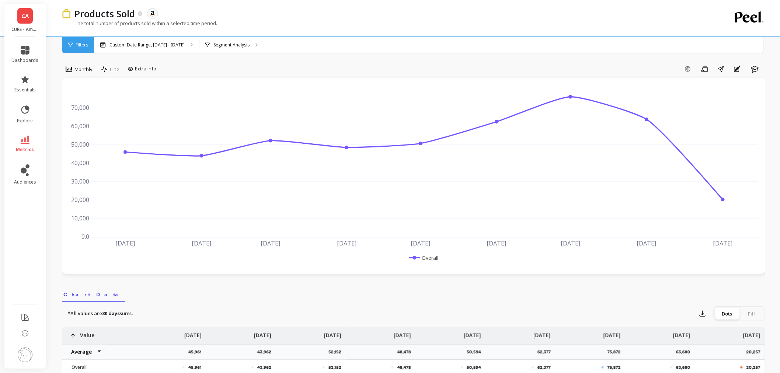
scroll to position [0, 0]
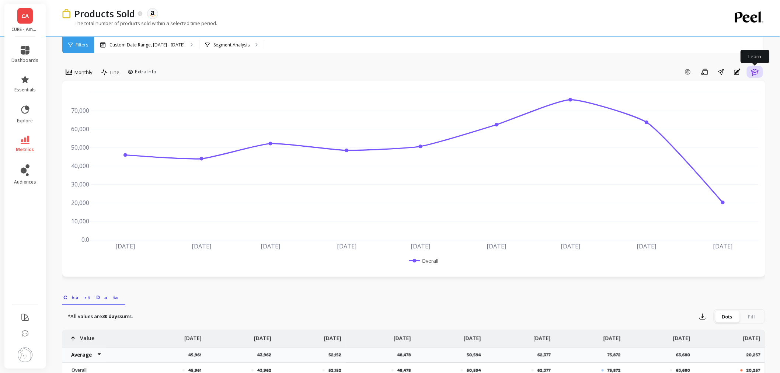
click at [753, 71] on icon "button" at bounding box center [755, 71] width 9 height 9
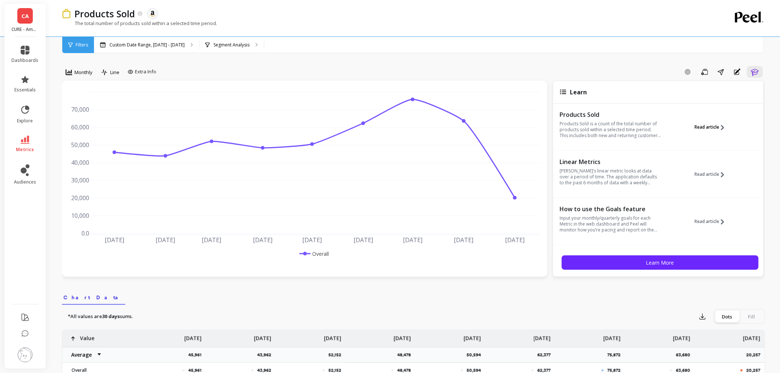
click at [698, 128] on span "Read article" at bounding box center [707, 127] width 25 height 6
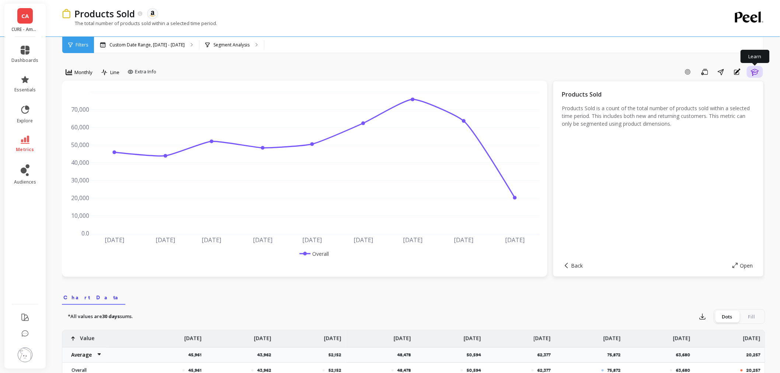
click at [758, 73] on icon "button" at bounding box center [755, 71] width 9 height 9
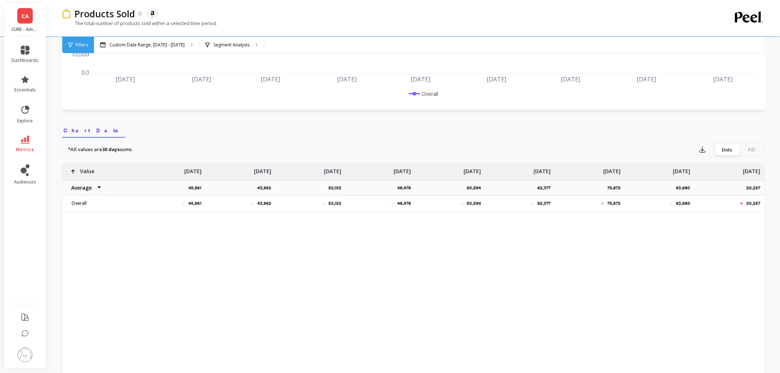
scroll to position [164, 0]
drag, startPoint x: 329, startPoint y: 194, endPoint x: 342, endPoint y: 188, distance: 13.9
click at [342, 188] on p "52,152" at bounding box center [337, 191] width 17 height 6
drag, startPoint x: 396, startPoint y: 192, endPoint x: 411, endPoint y: 189, distance: 15.3
click at [411, 189] on div "48,478" at bounding box center [381, 191] width 70 height 15
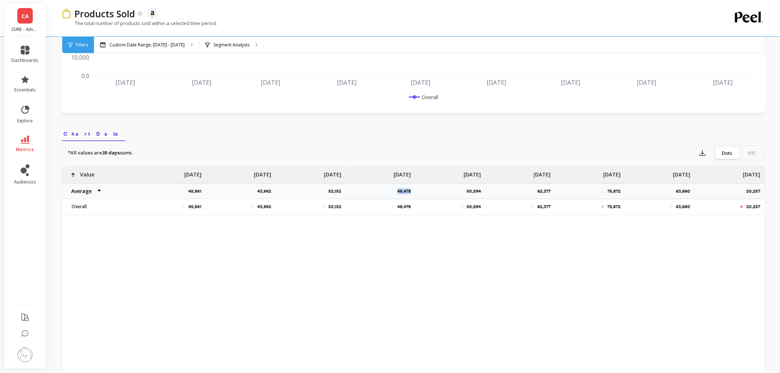
click at [27, 360] on img at bounding box center [25, 355] width 15 height 15
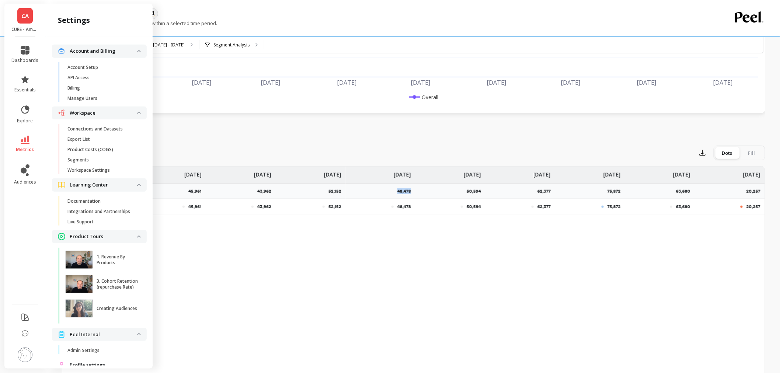
scroll to position [27, 0]
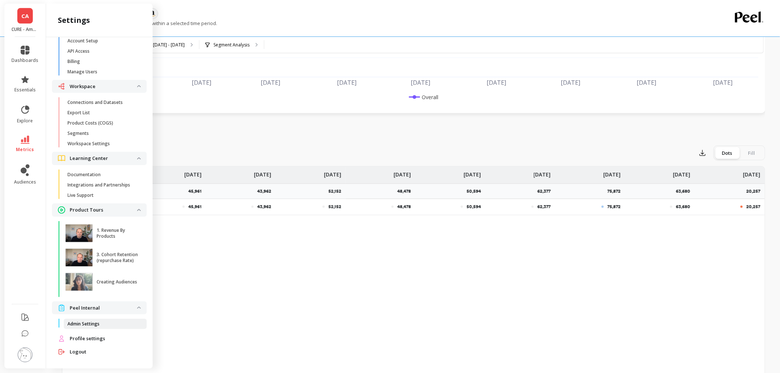
click at [100, 325] on p "Admin Settings" at bounding box center [83, 324] width 32 height 6
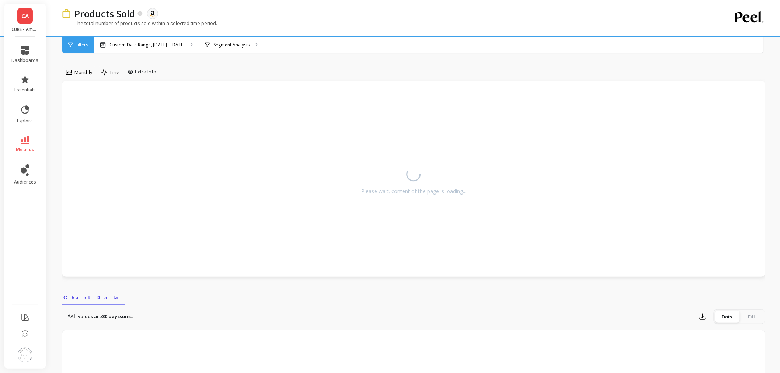
scroll to position [164, 0]
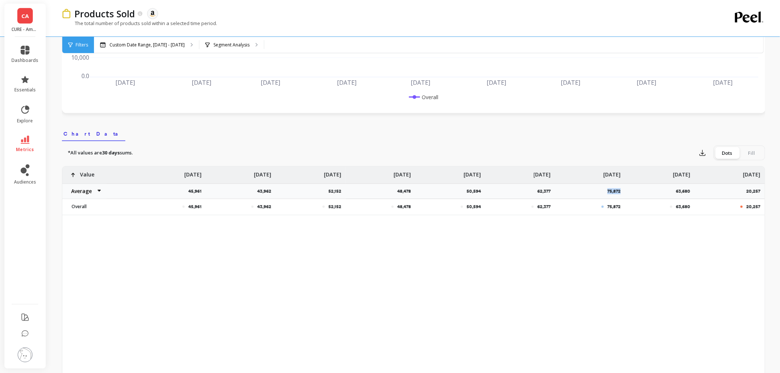
drag, startPoint x: 605, startPoint y: 192, endPoint x: 621, endPoint y: 193, distance: 15.2
click at [621, 193] on div "75,872" at bounding box center [590, 191] width 70 height 15
